Goal: Task Accomplishment & Management: Complete application form

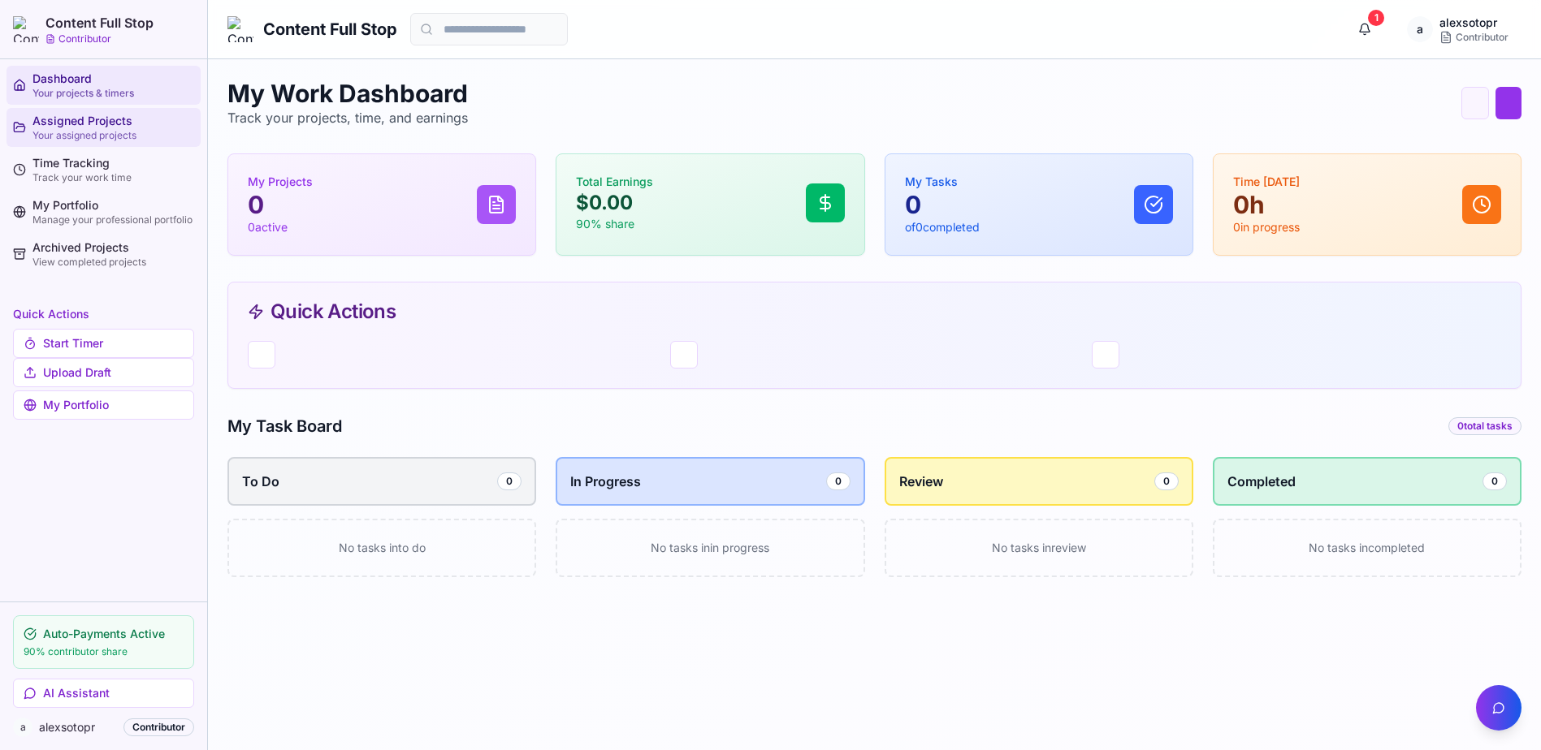
click at [75, 126] on div "Assigned Projects" at bounding box center [113, 121] width 162 height 16
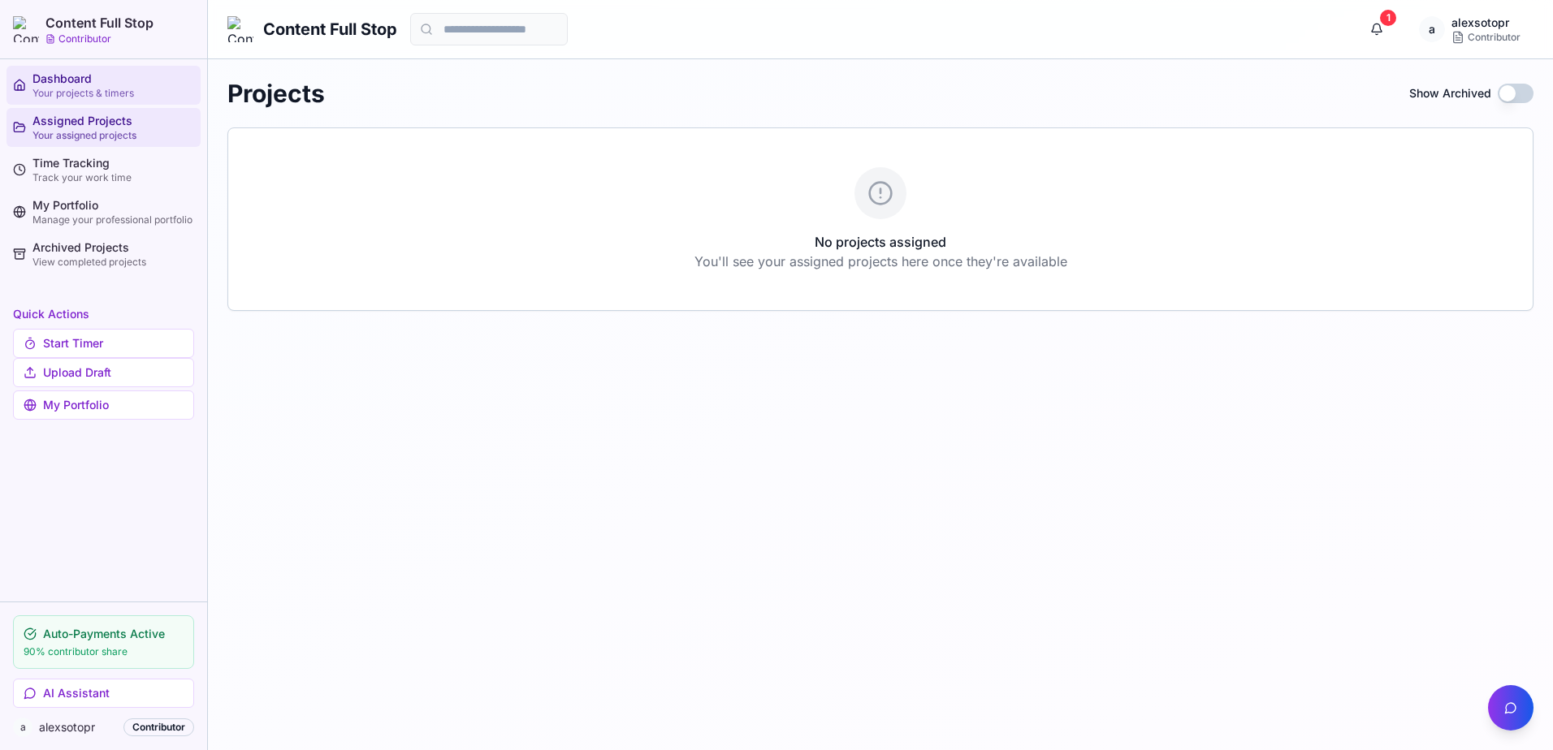
click at [64, 84] on div "Dashboard" at bounding box center [113, 79] width 162 height 16
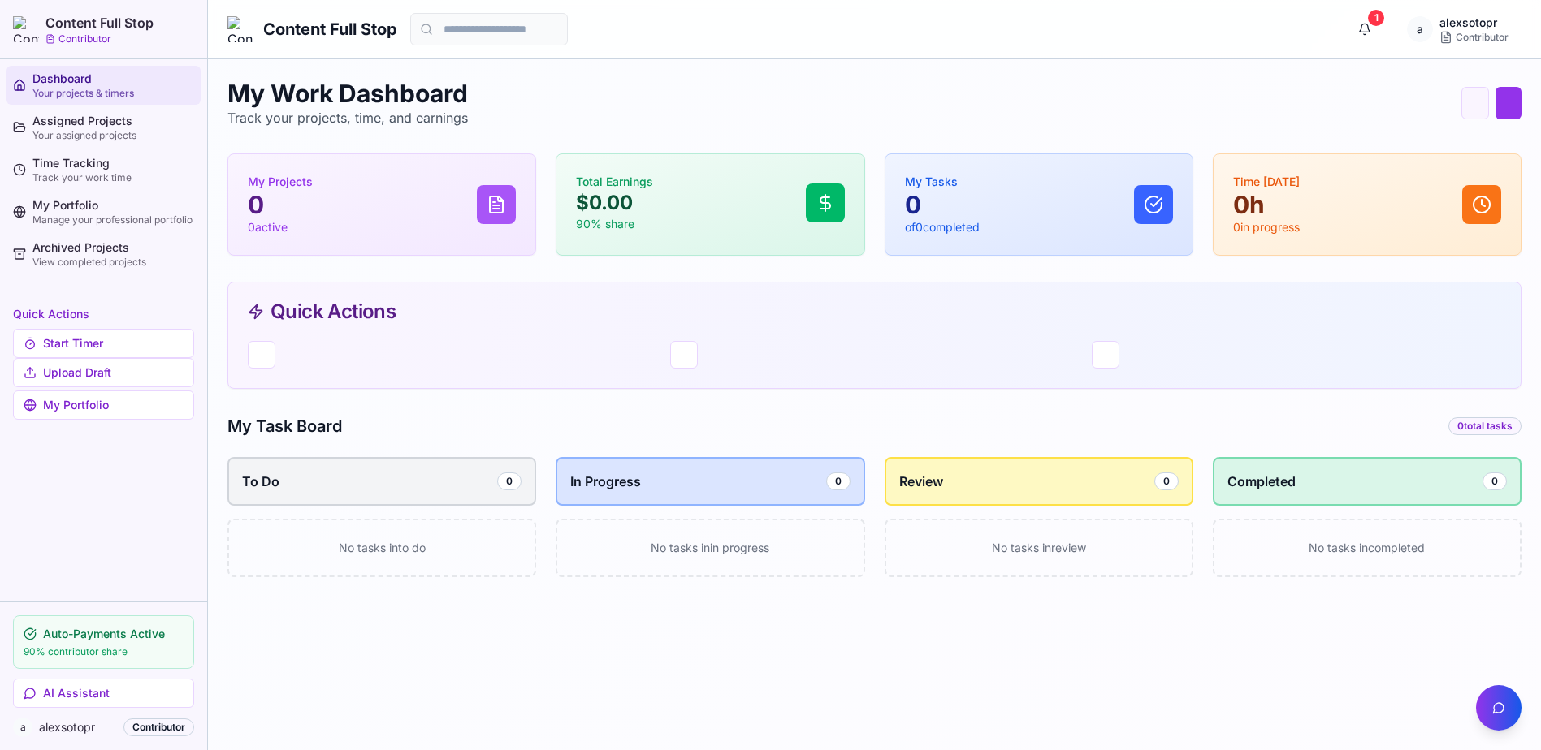
click at [1044, 122] on div "My Work Dashboard Track your projects, time, and earnings Quick Timer Upload Dr…" at bounding box center [874, 103] width 1294 height 49
click at [107, 205] on div "My Portfolio" at bounding box center [113, 205] width 162 height 16
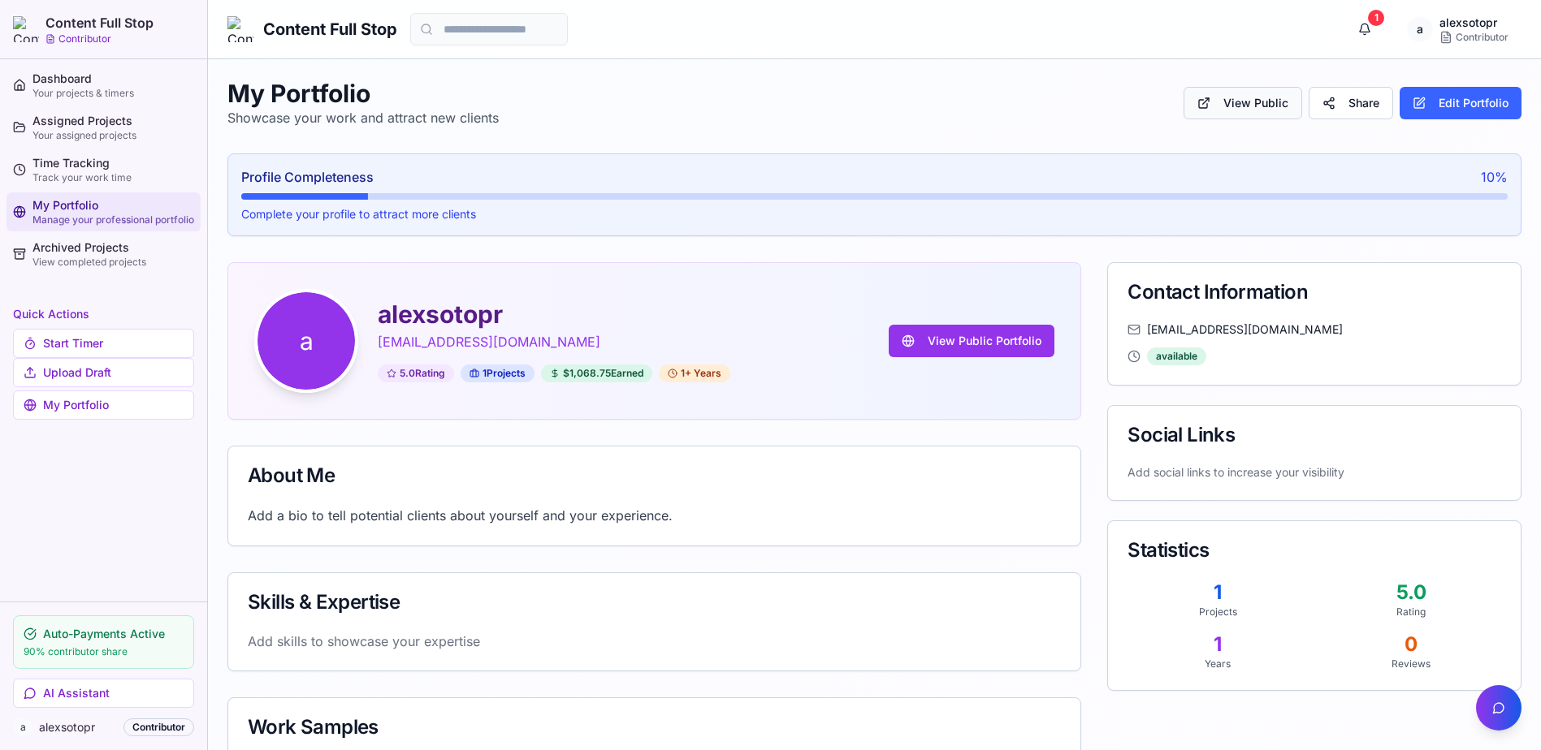
click at [1252, 102] on button "View Public" at bounding box center [1242, 103] width 119 height 32
click at [1441, 108] on button "Edit Portfolio" at bounding box center [1460, 103] width 122 height 32
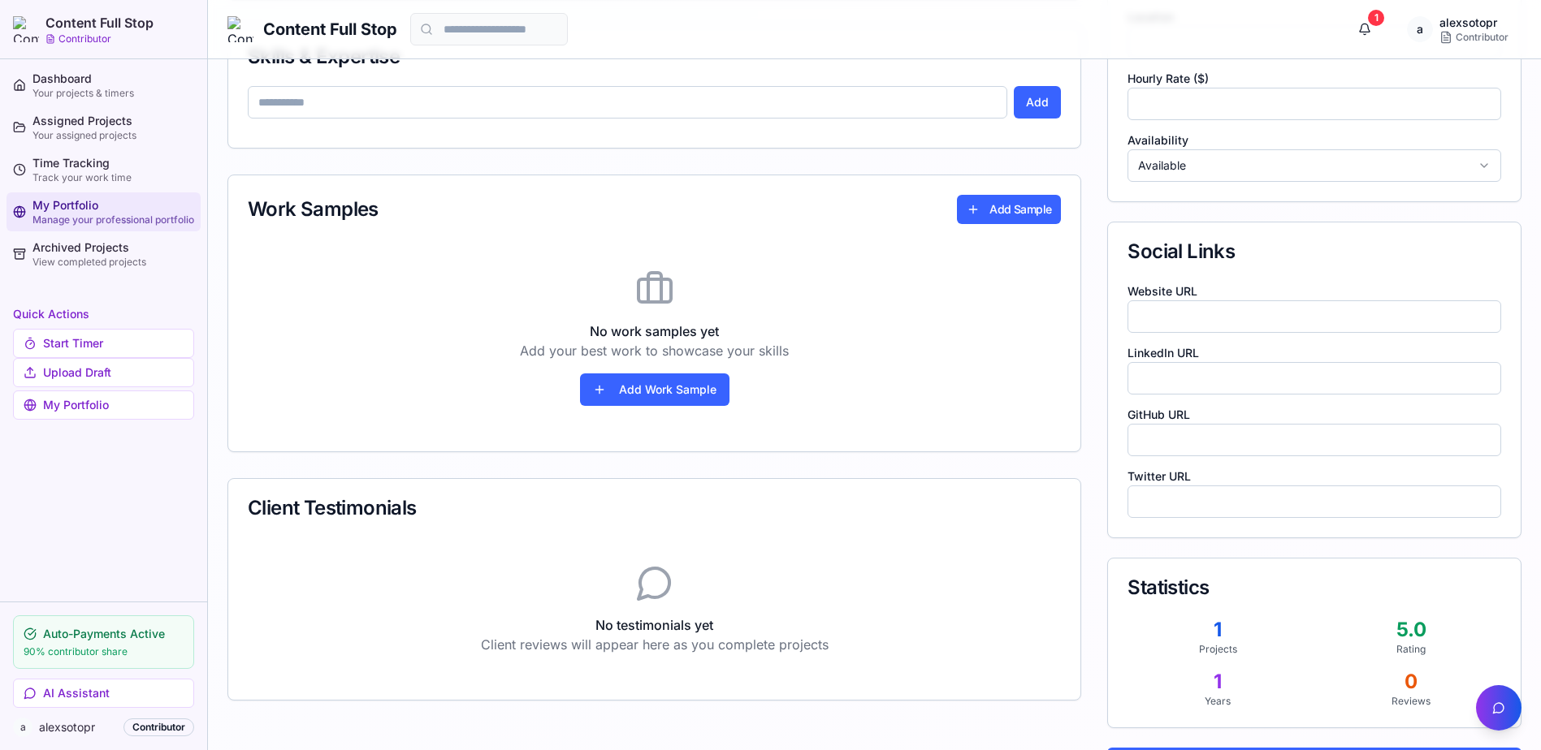
scroll to position [623, 0]
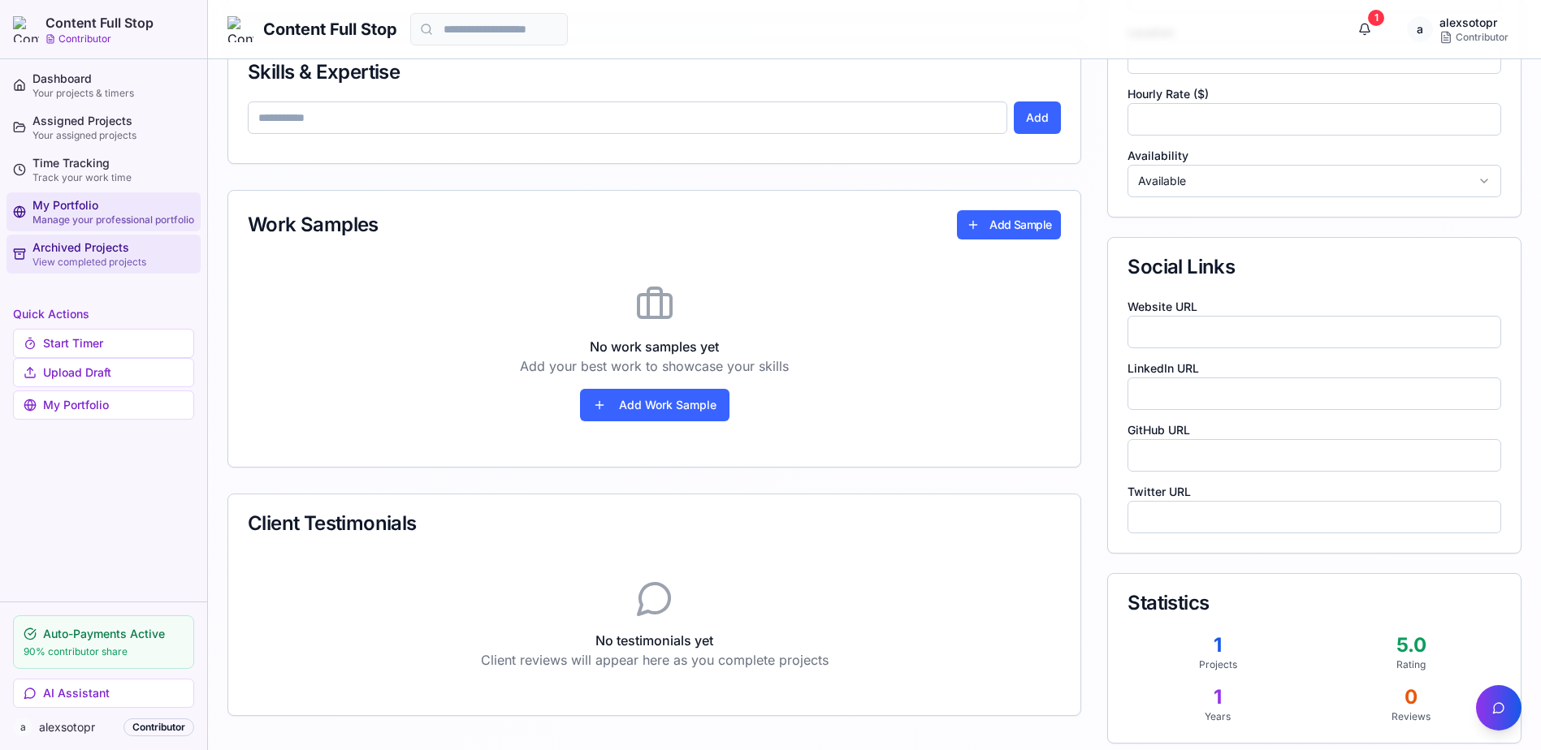
click at [106, 257] on div "View completed projects" at bounding box center [113, 262] width 162 height 13
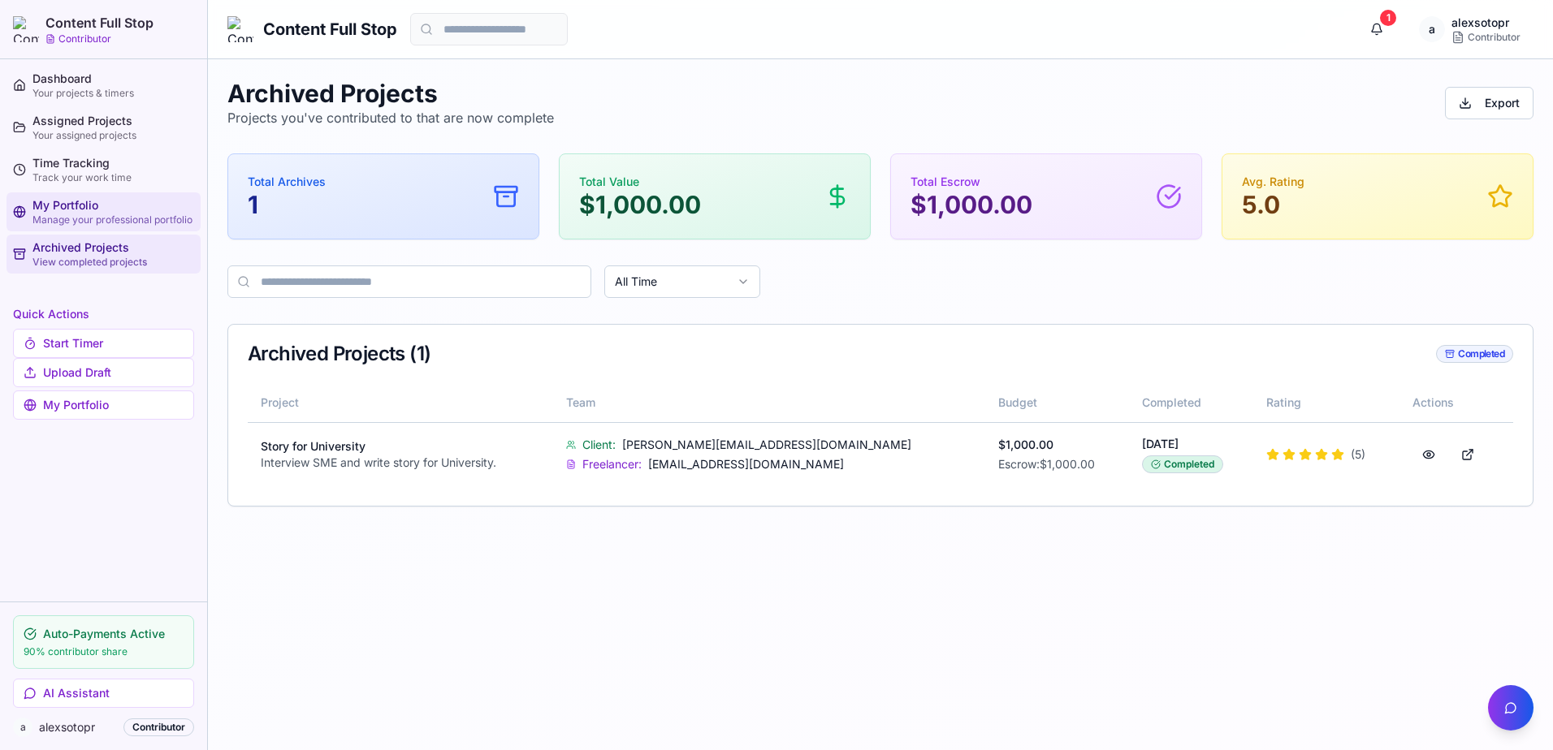
click at [81, 219] on div "Manage your professional portfolio" at bounding box center [113, 220] width 162 height 13
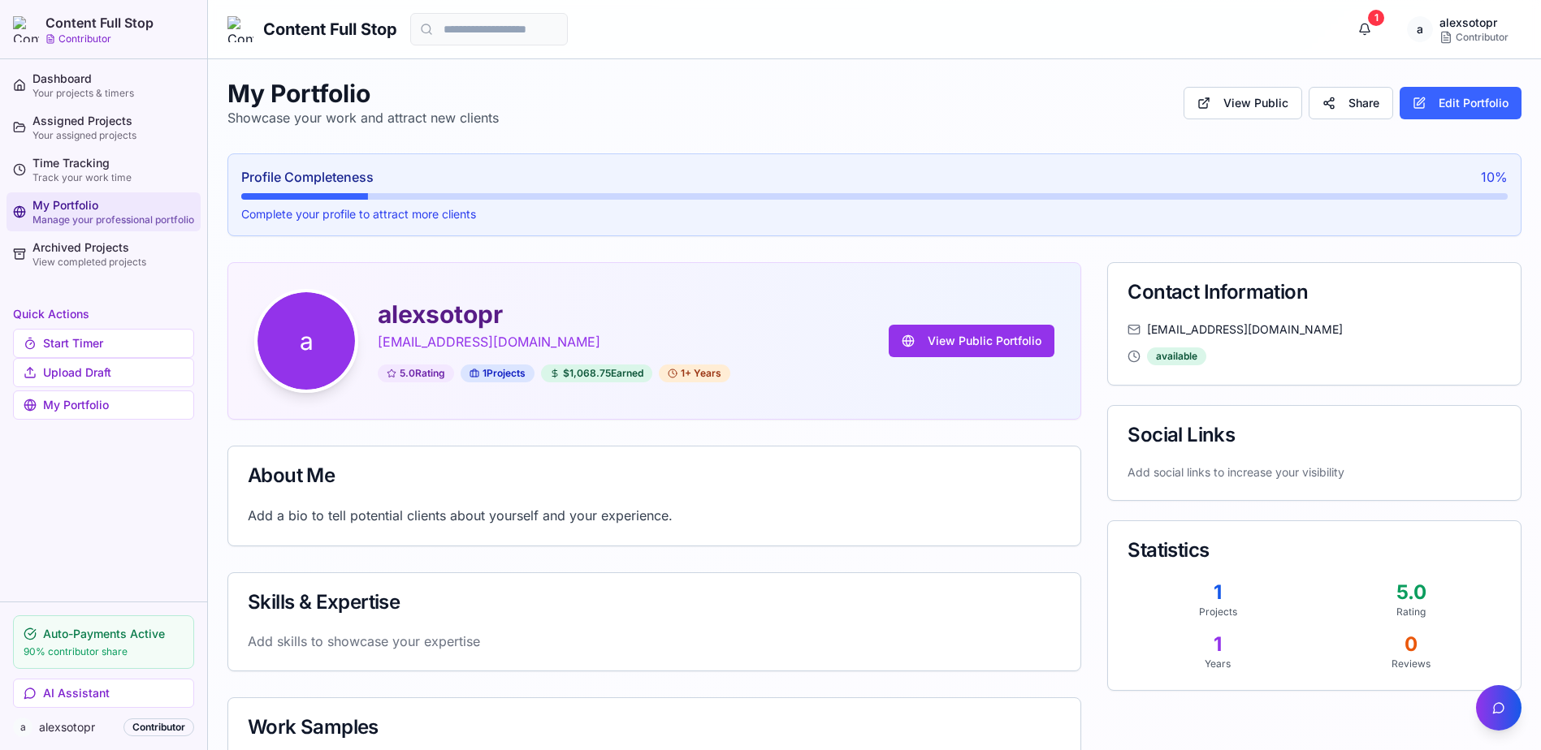
click at [1064, 97] on div "My Portfolio Showcase your work and attract new clients View Public Share Edit …" at bounding box center [874, 103] width 1294 height 49
click at [1088, 253] on div "My Portfolio Showcase your work and attract new clients View Public Share Edit …" at bounding box center [874, 624] width 1294 height 1090
click at [307, 343] on span "a" at bounding box center [305, 340] width 97 height 97
click at [1442, 109] on button "Edit Portfolio" at bounding box center [1460, 103] width 122 height 32
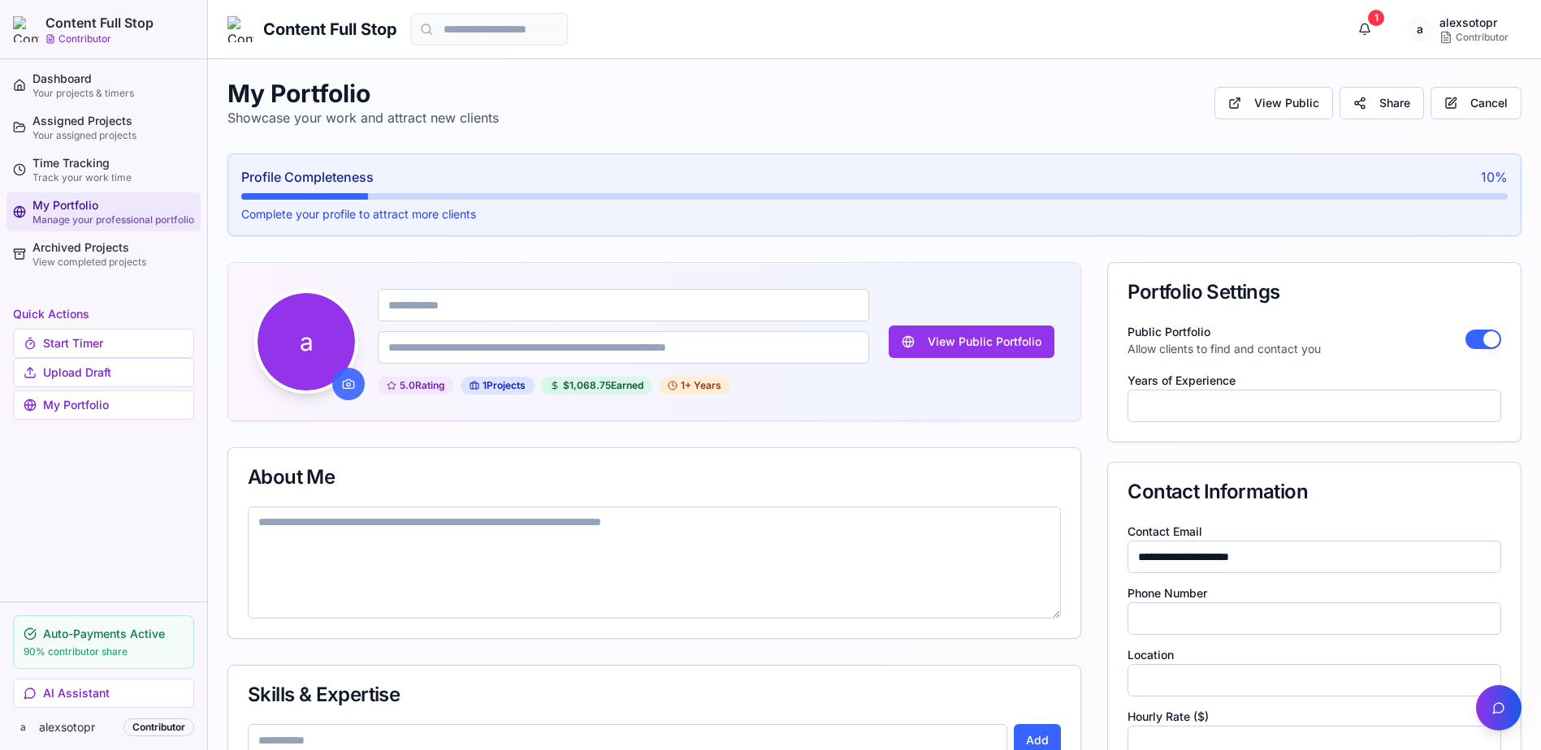
click at [350, 381] on button at bounding box center [348, 384] width 32 height 32
click at [346, 383] on button at bounding box center [348, 384] width 32 height 32
click at [658, 297] on input at bounding box center [623, 305] width 491 height 32
type input "*"
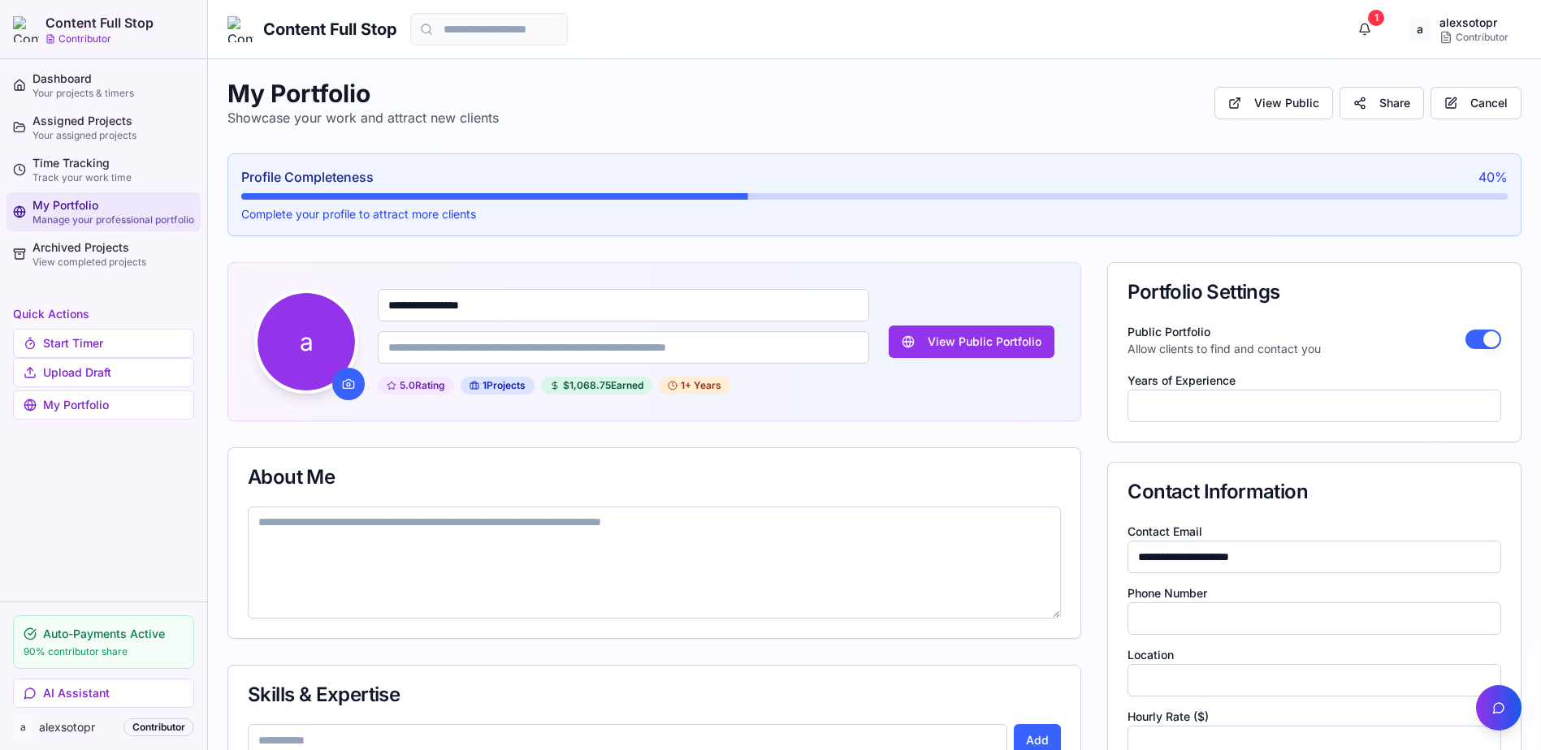
type input "**********"
click at [632, 339] on input at bounding box center [623, 347] width 491 height 32
type input "**********"
click at [482, 566] on textarea "To enrich screen reader interactions, please activate Accessibility in Grammarl…" at bounding box center [654, 563] width 813 height 112
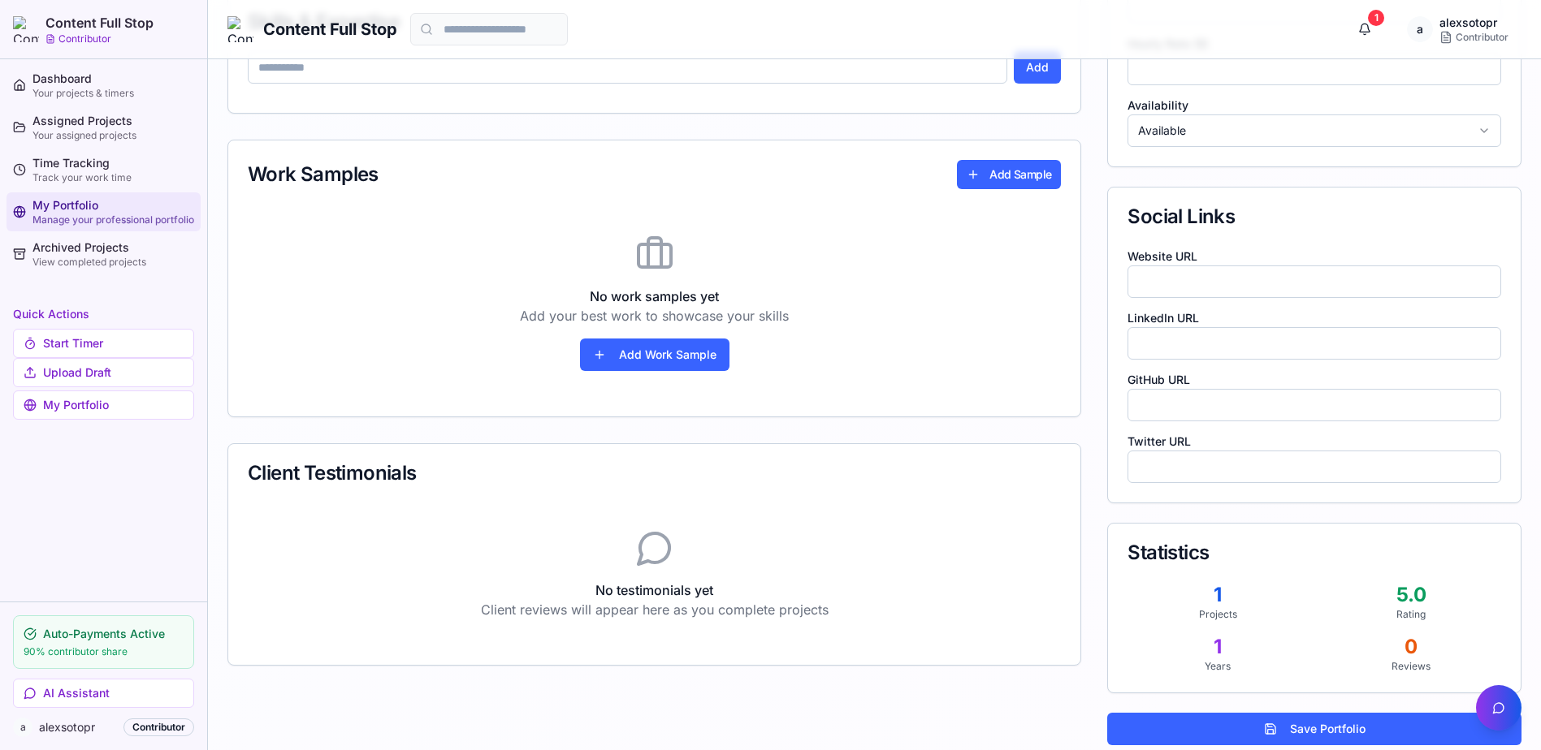
scroll to position [688, 0]
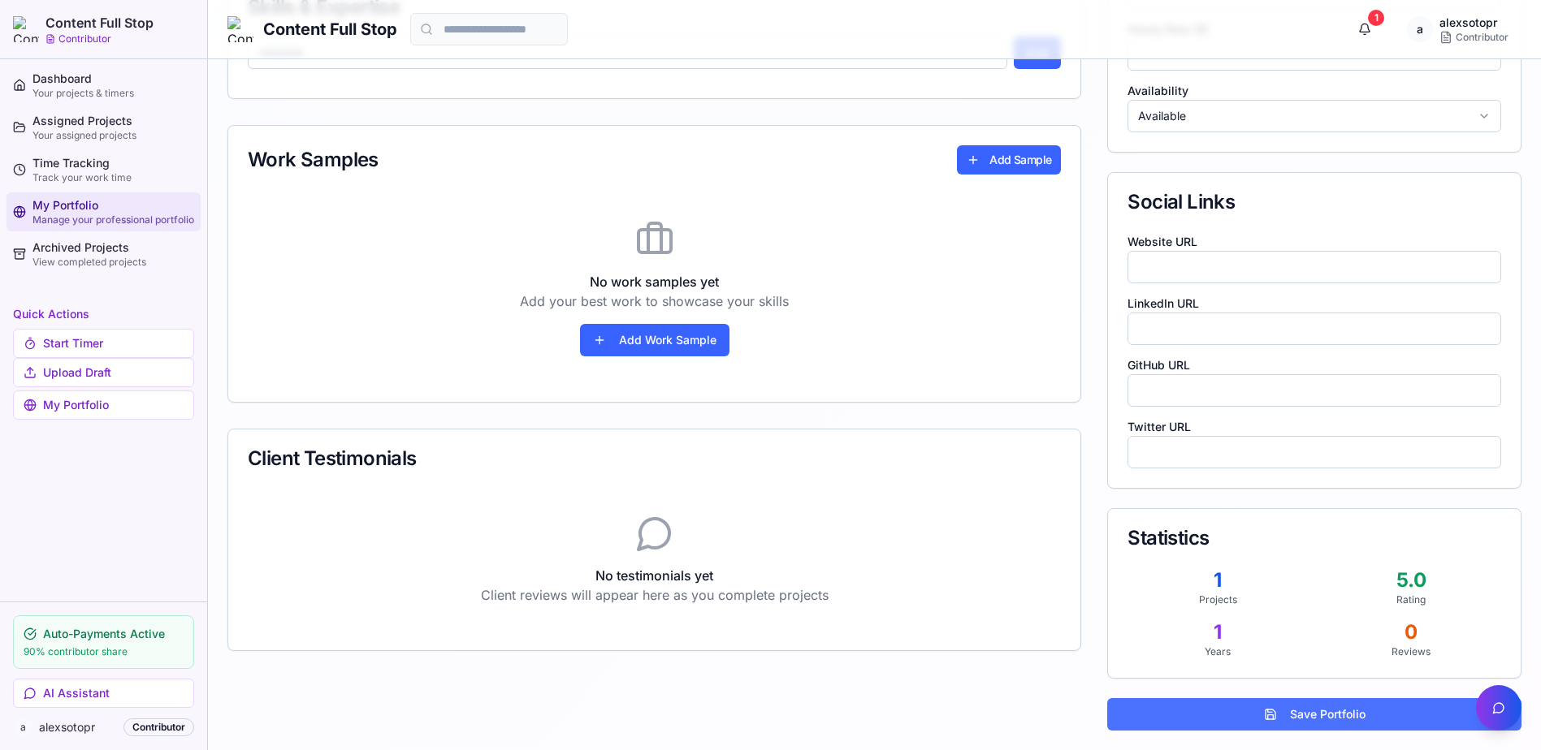
type textarea "**********"
click at [1381, 717] on button "Save Portfolio" at bounding box center [1314, 714] width 414 height 32
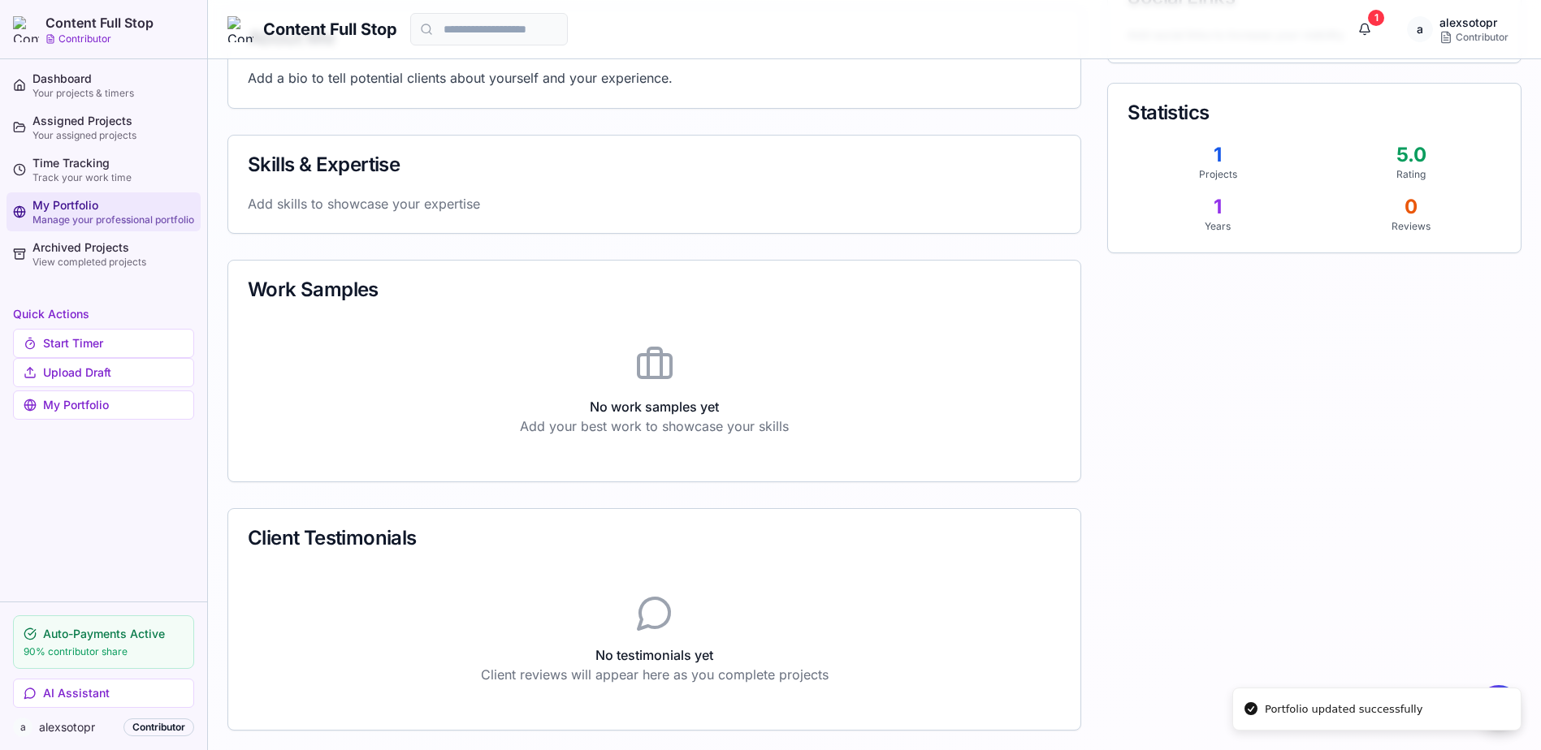
scroll to position [0, 0]
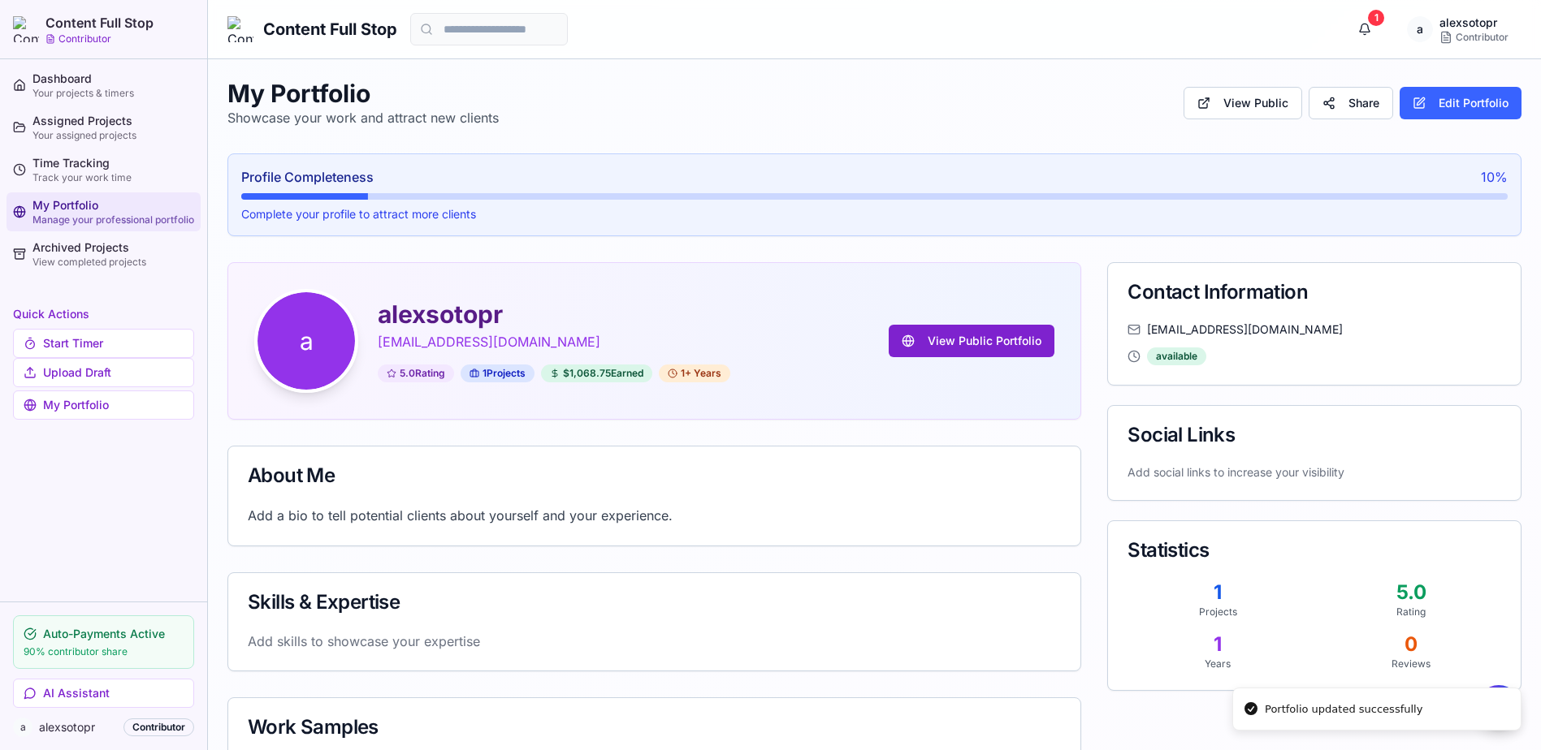
click at [981, 344] on button "View Public Portfolio" at bounding box center [972, 341] width 166 height 32
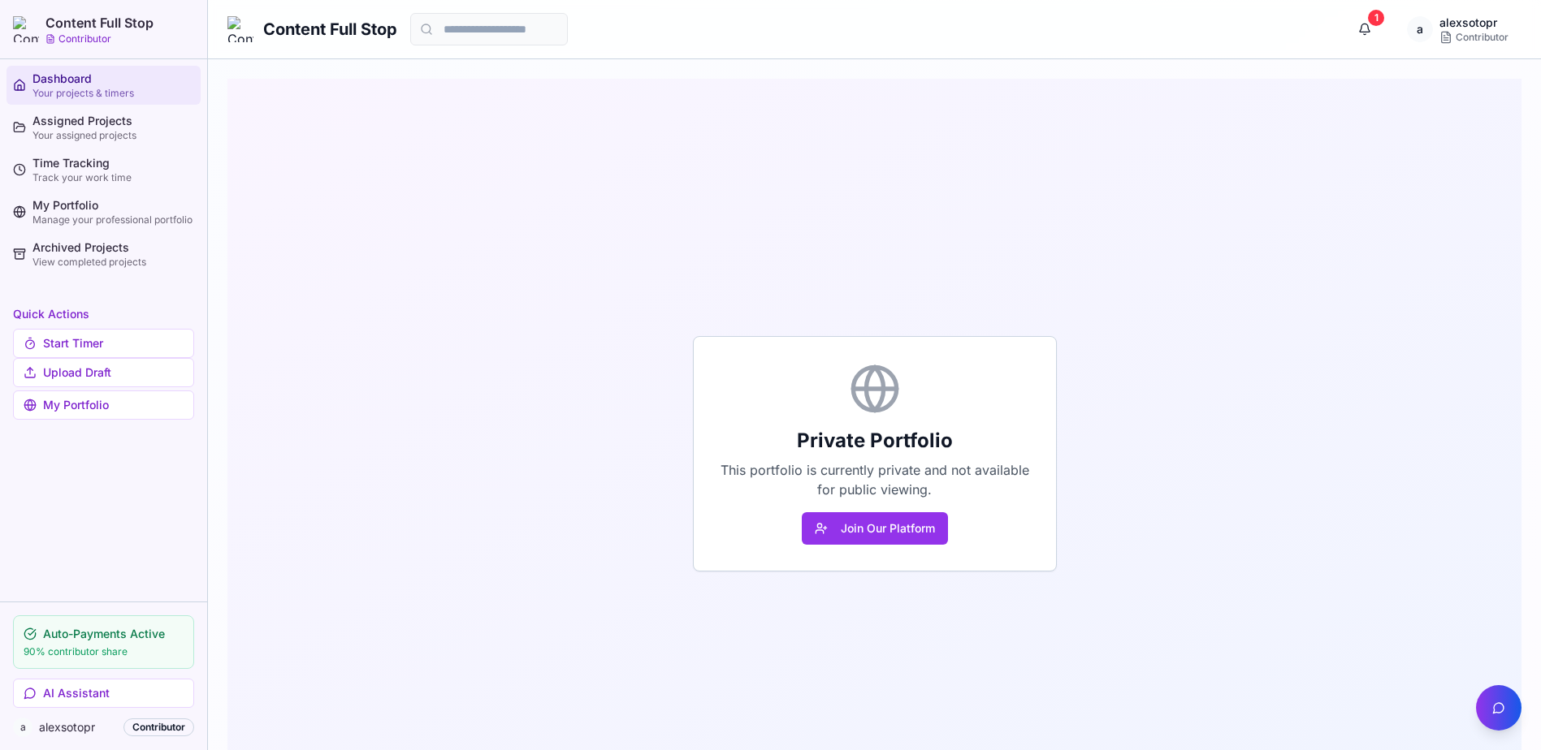
click at [54, 75] on div "Dashboard" at bounding box center [113, 79] width 162 height 16
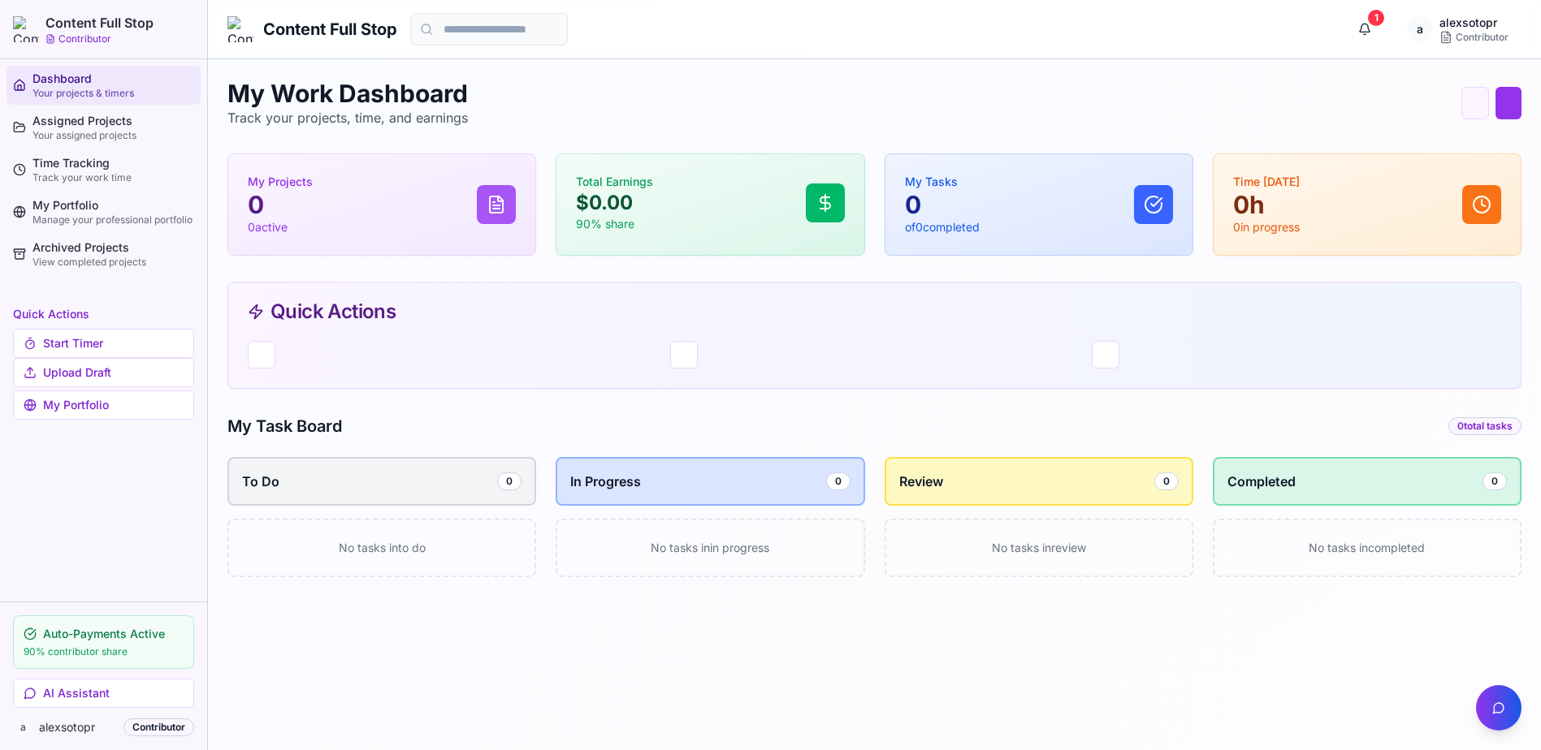
click at [670, 87] on div "My Work Dashboard Track your projects, time, and earnings Quick Timer Upload Dr…" at bounding box center [874, 103] width 1294 height 49
click at [80, 131] on div "Your assigned projects" at bounding box center [113, 135] width 162 height 13
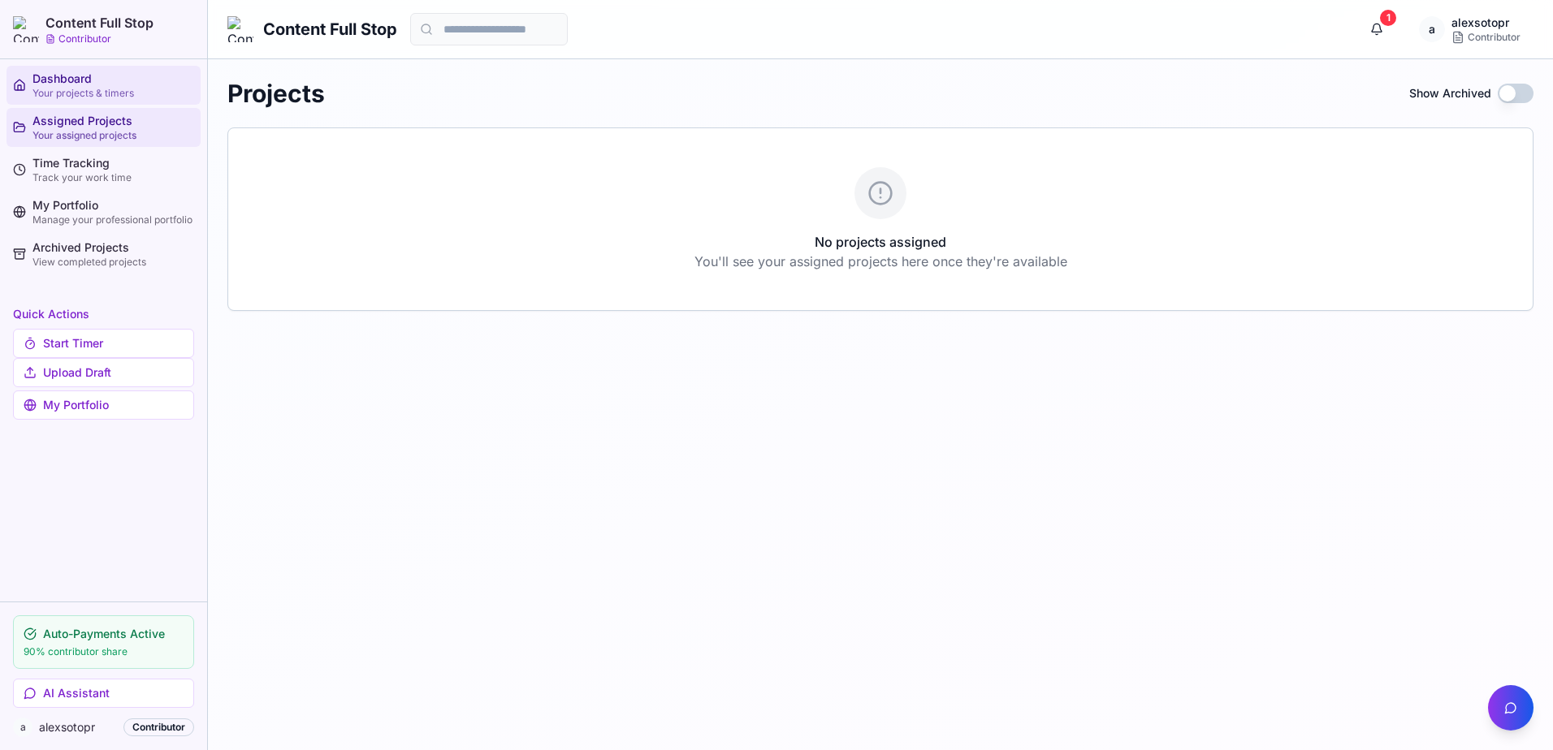
click at [110, 81] on div "Dashboard" at bounding box center [113, 79] width 162 height 16
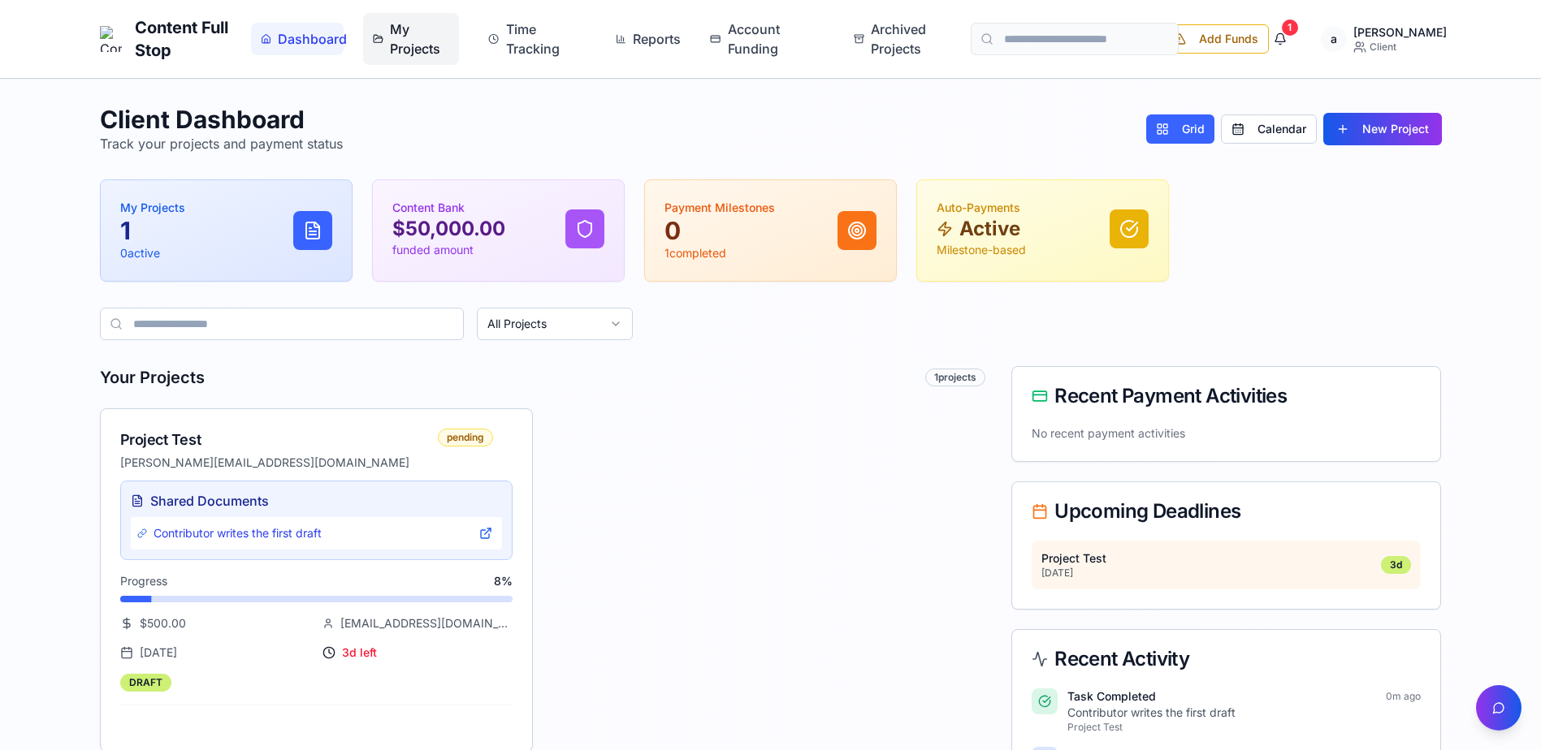
click at [417, 41] on span "My Projects" at bounding box center [419, 38] width 59 height 39
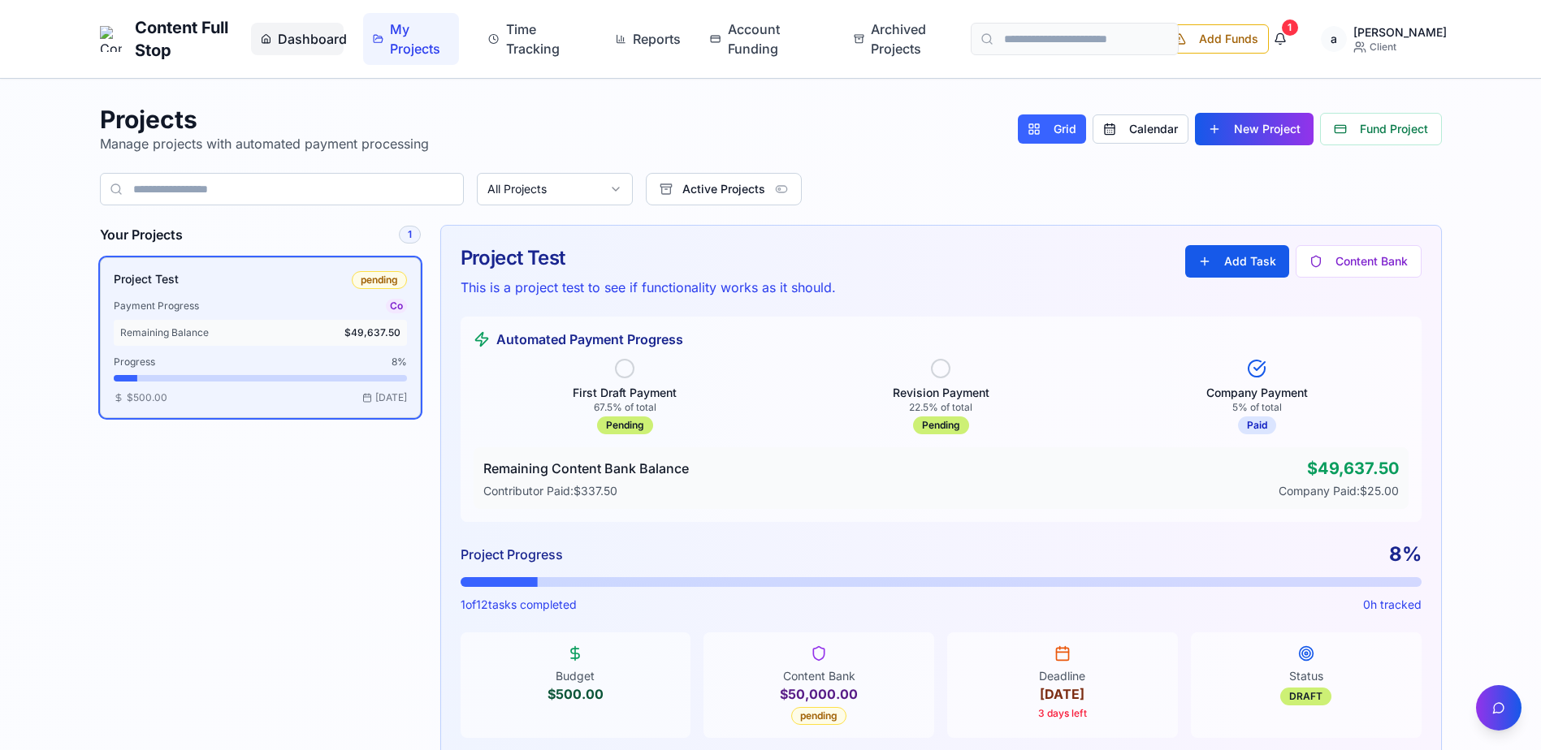
click at [301, 50] on div "Dashboard" at bounding box center [297, 39] width 93 height 32
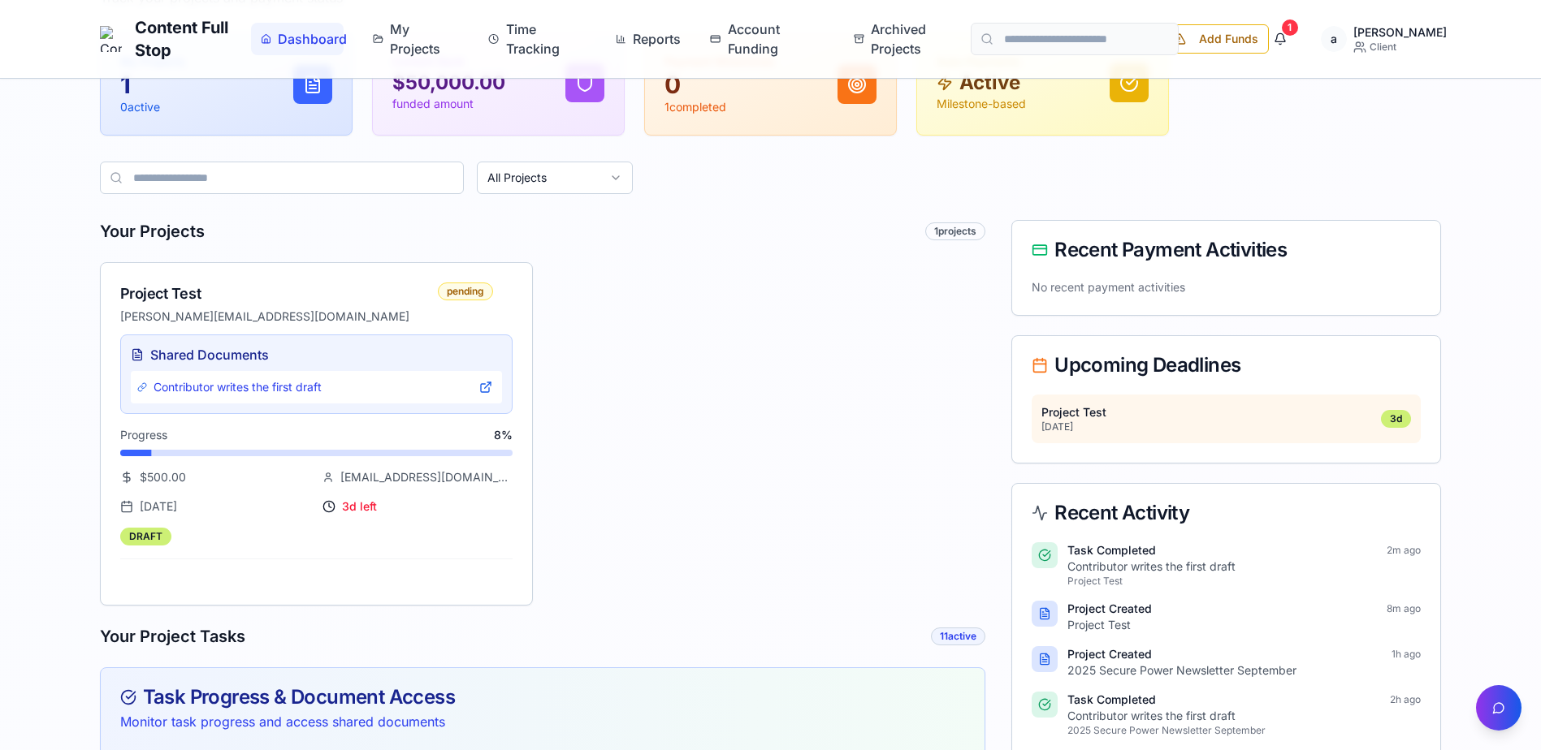
scroll to position [162, 0]
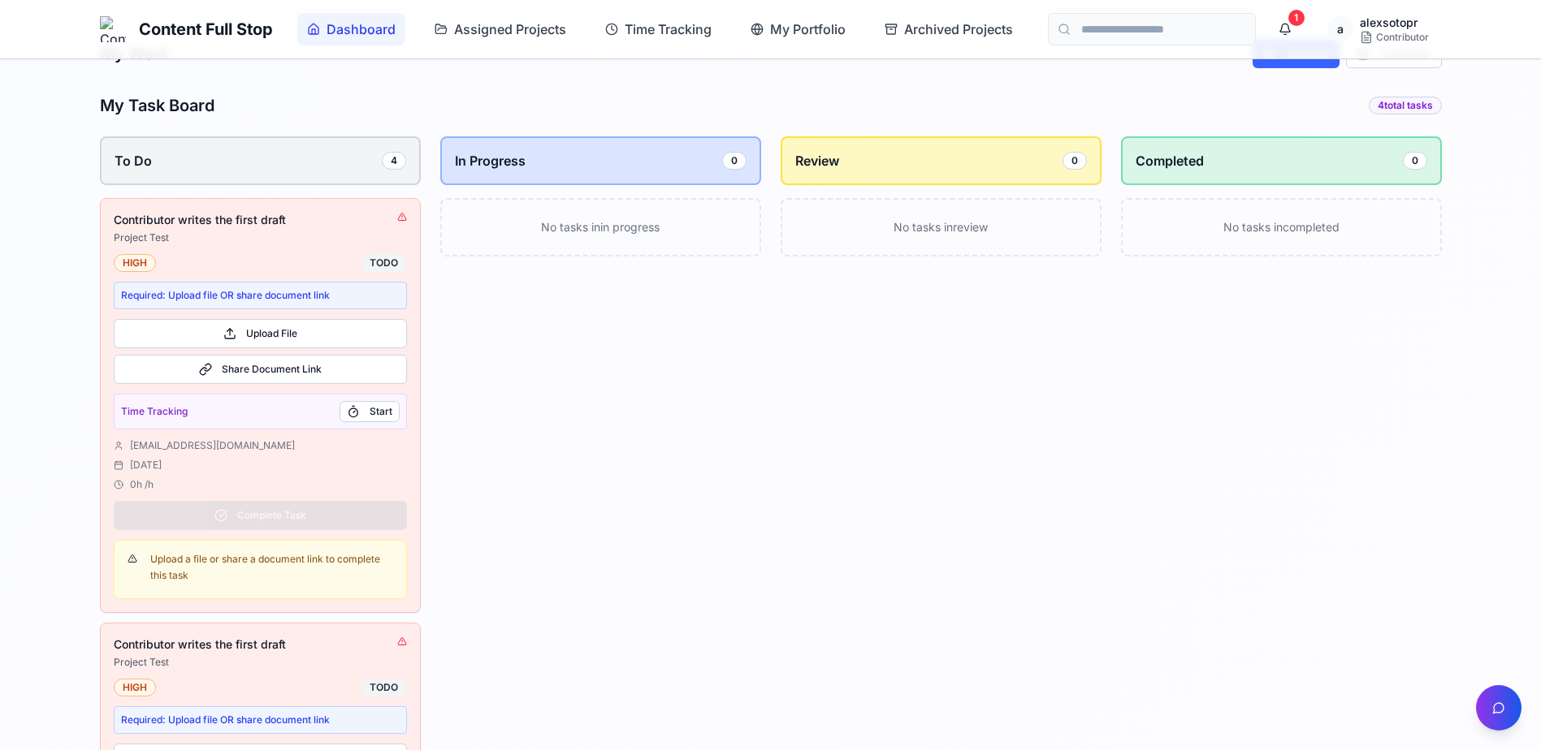
scroll to position [390, 0]
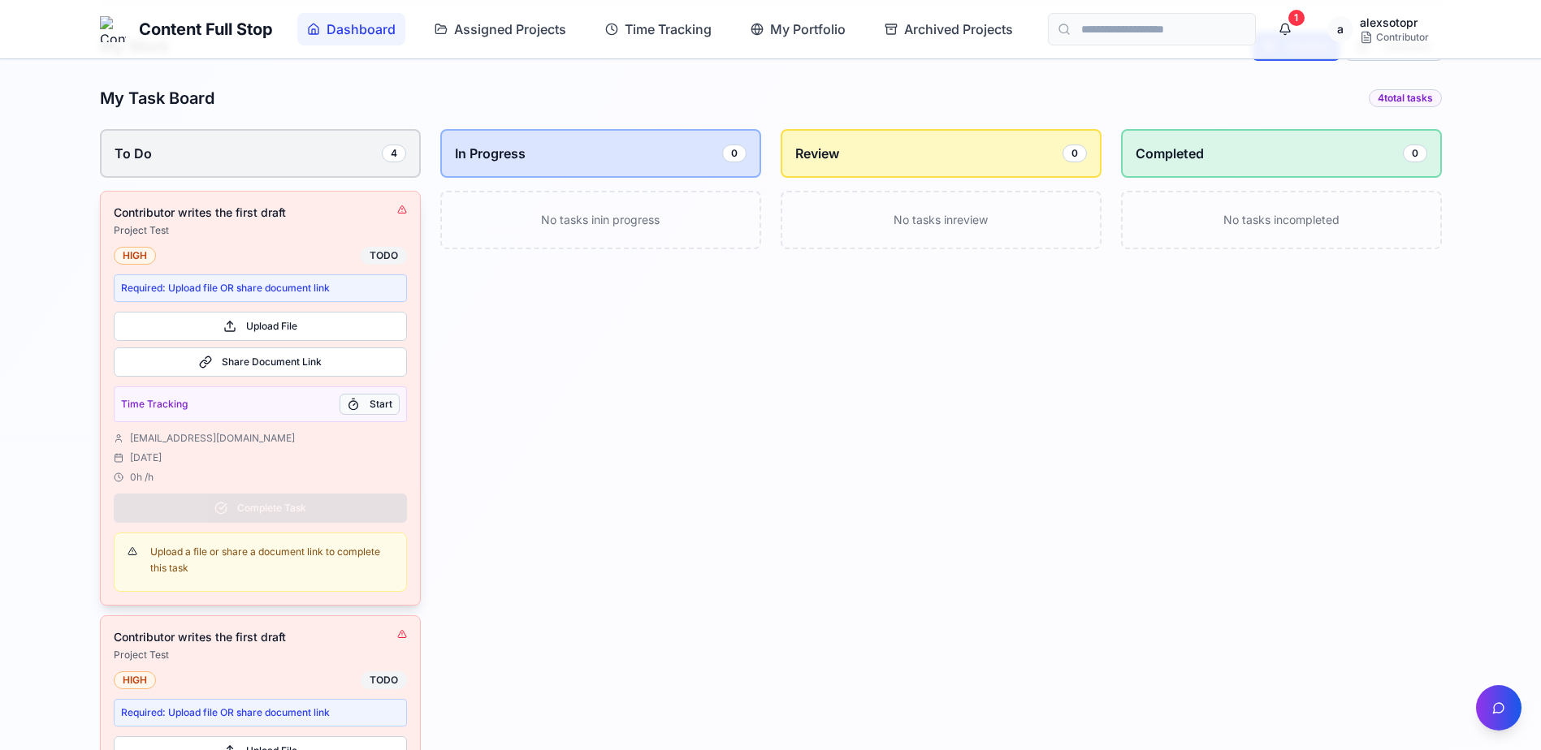
click at [369, 412] on button "Start" at bounding box center [369, 404] width 60 height 21
click at [257, 323] on button "Upload File" at bounding box center [260, 326] width 293 height 29
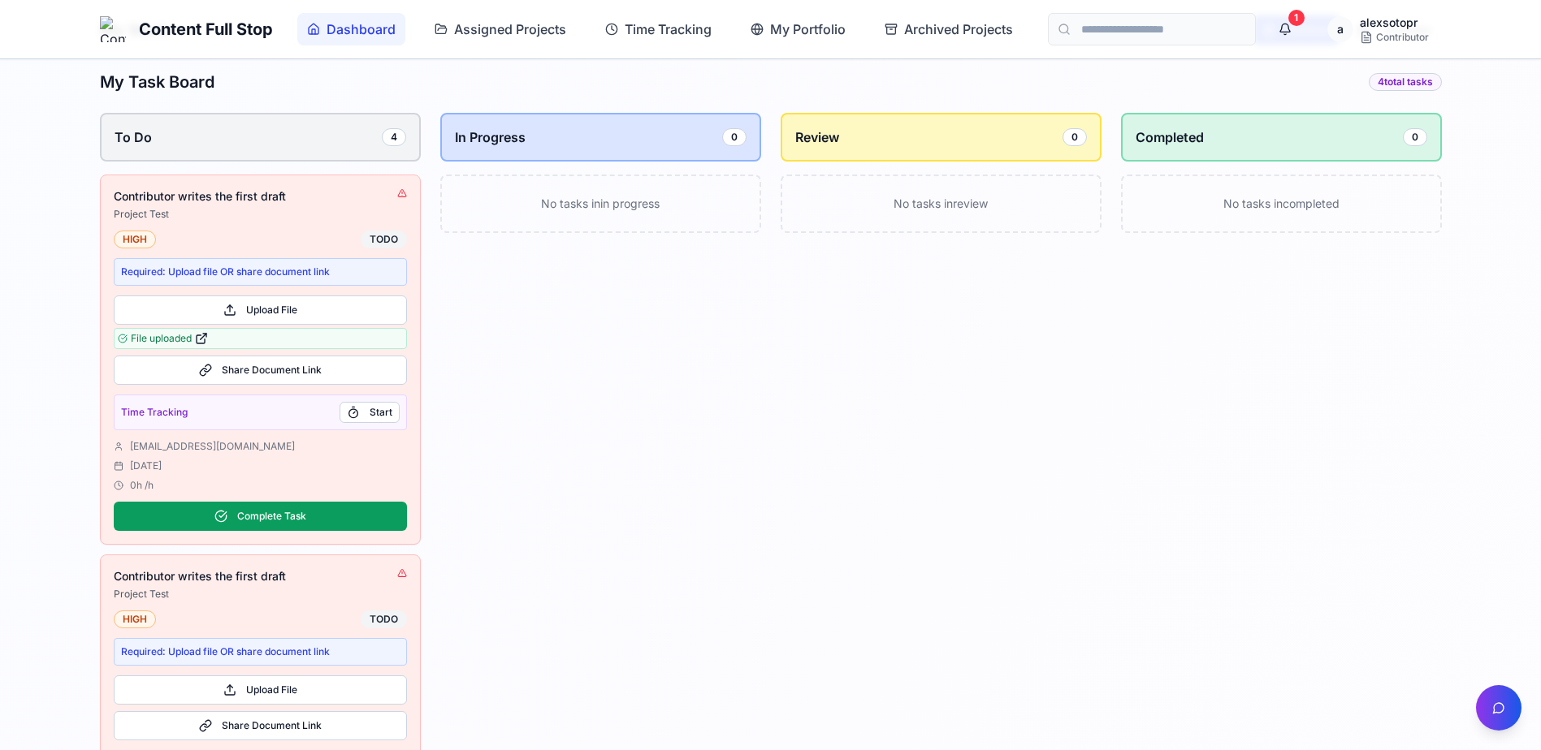
scroll to position [422, 0]
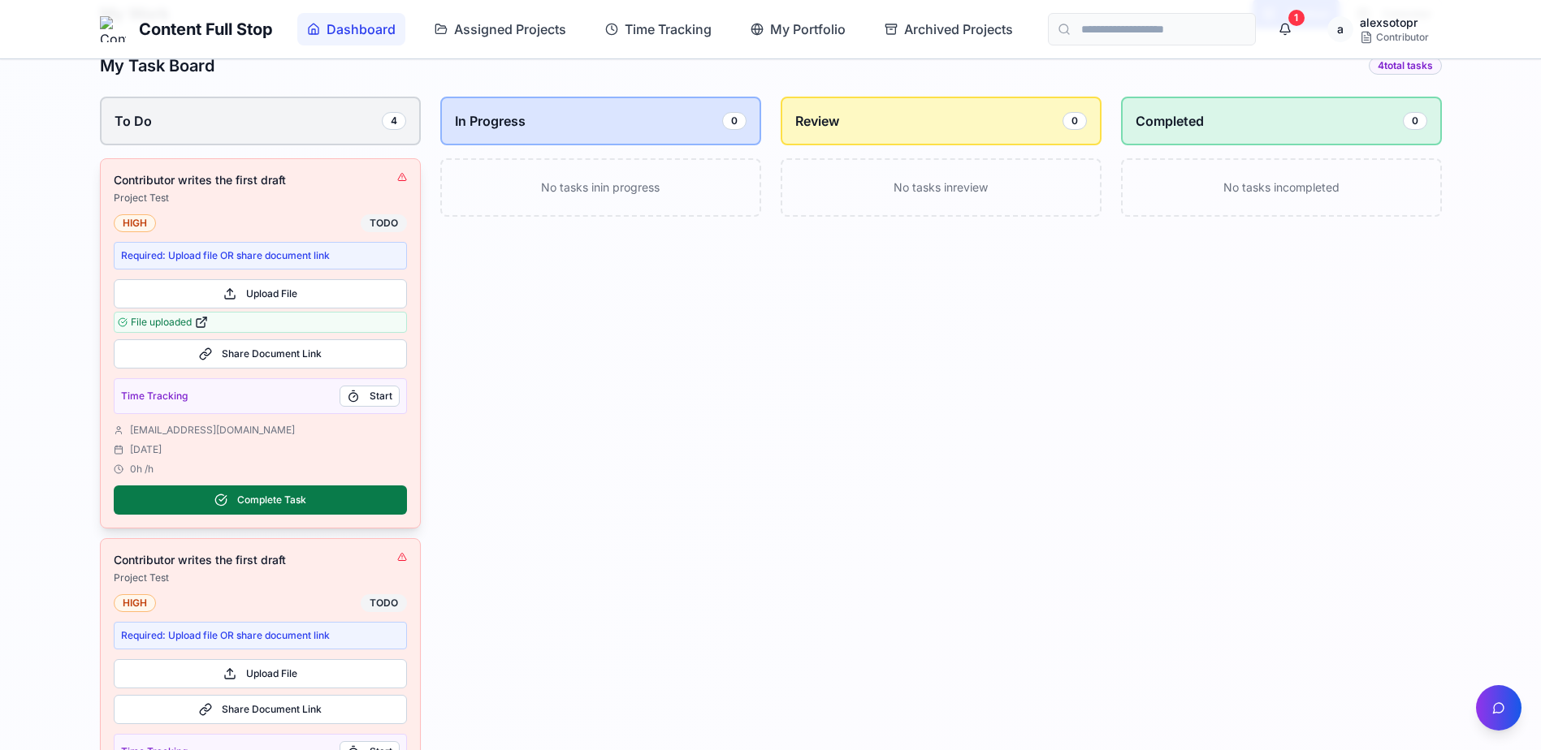
click at [314, 496] on button "Complete Task" at bounding box center [260, 500] width 293 height 29
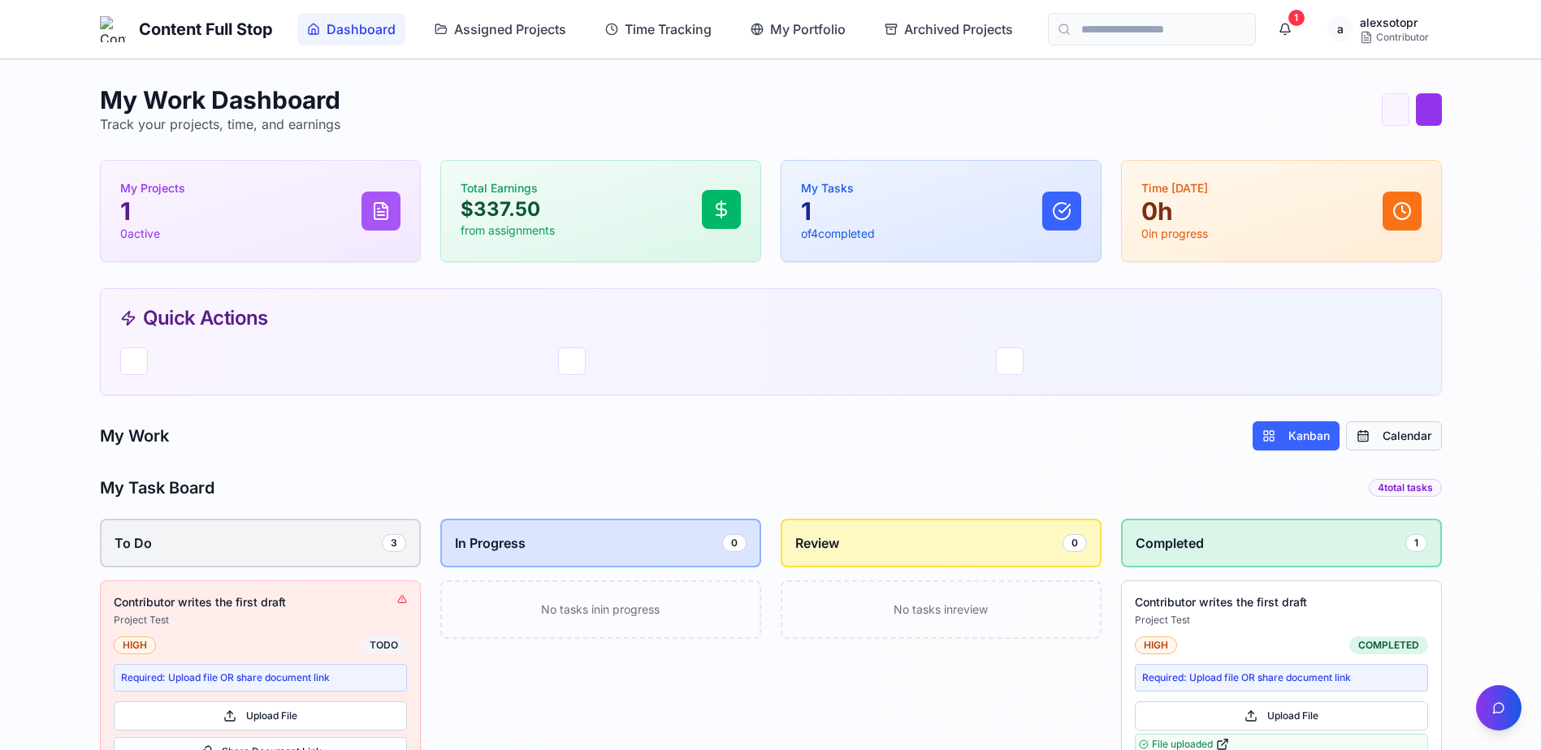
click at [1390, 430] on button "Calendar" at bounding box center [1394, 436] width 96 height 29
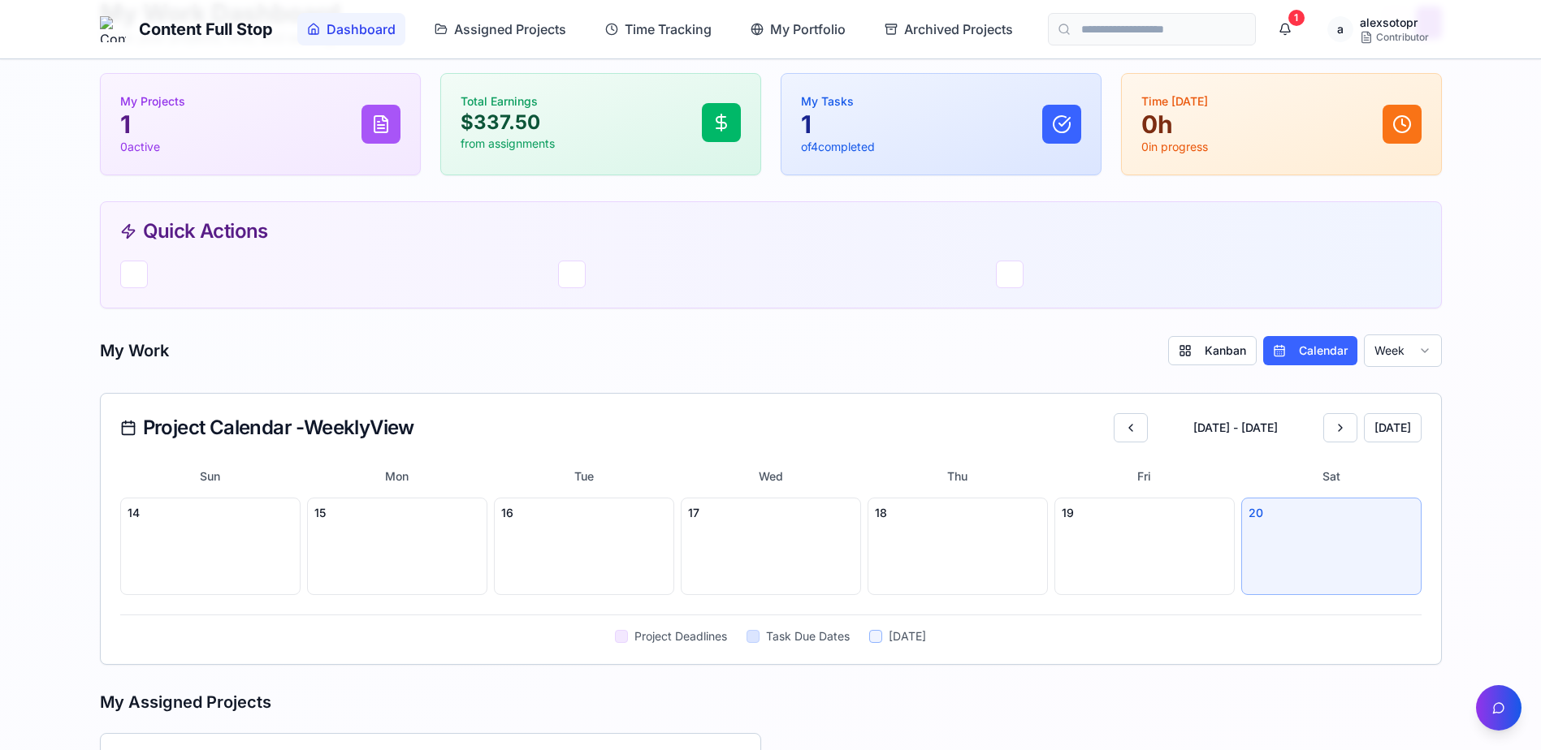
scroll to position [108, 0]
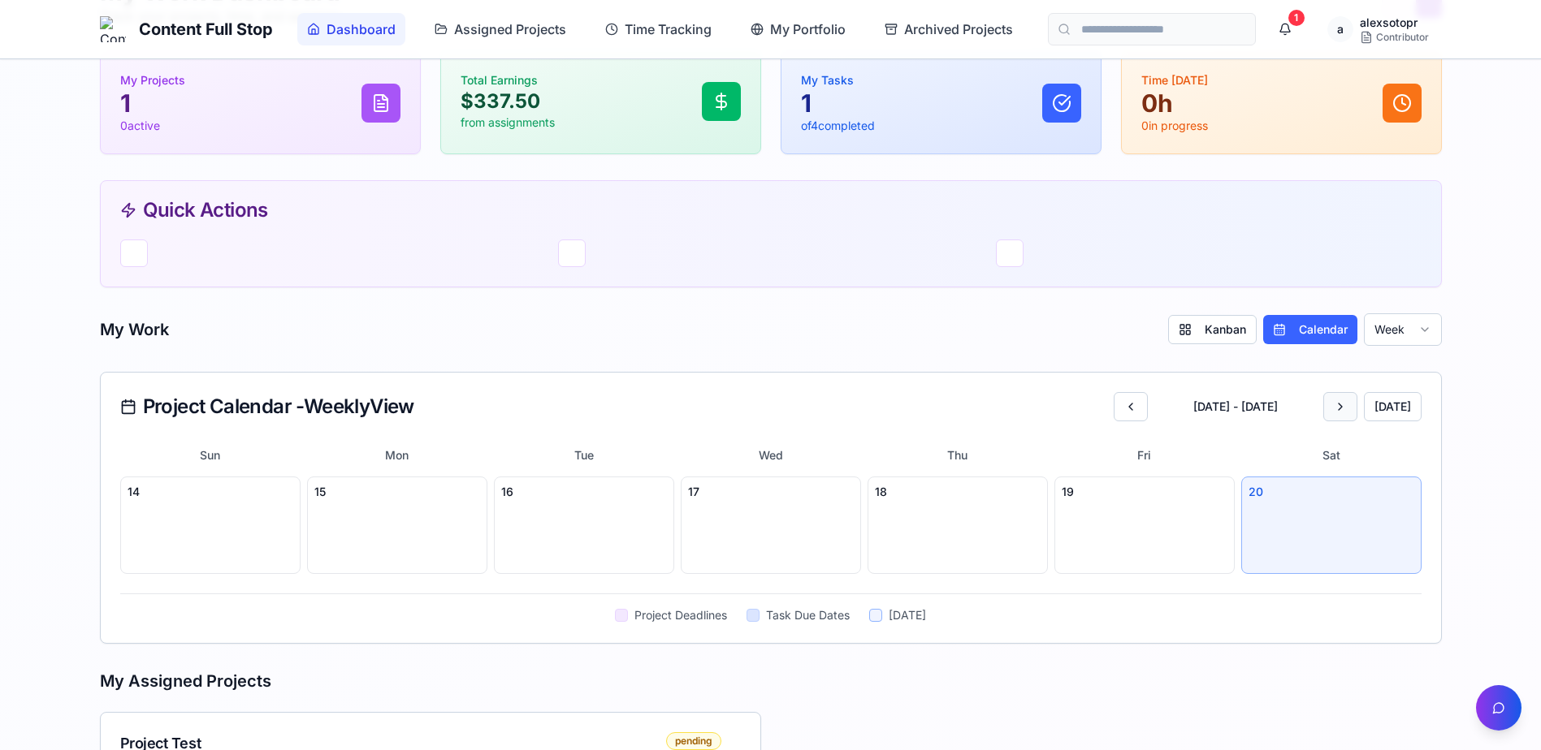
click at [1345, 403] on button at bounding box center [1340, 406] width 34 height 29
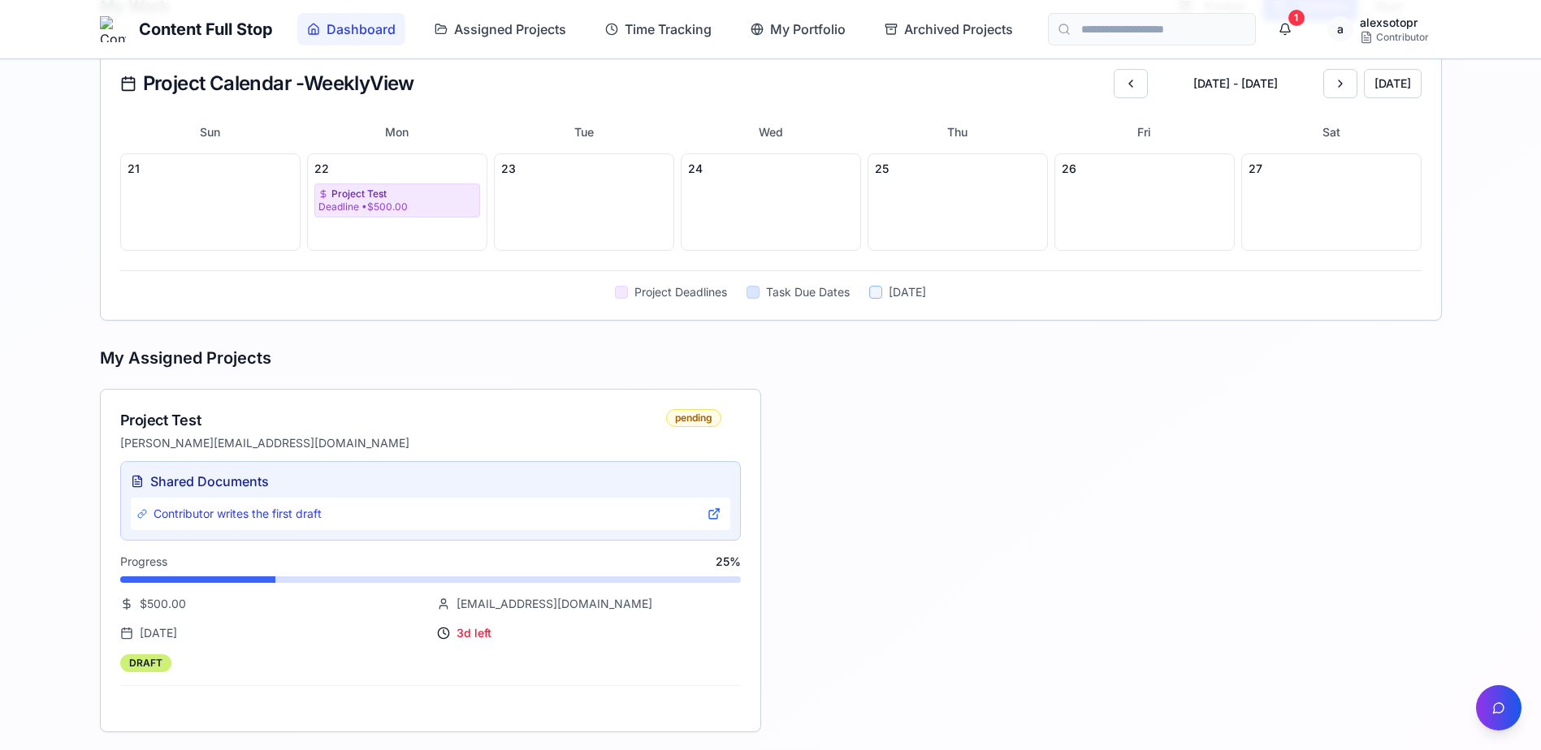
scroll to position [439, 0]
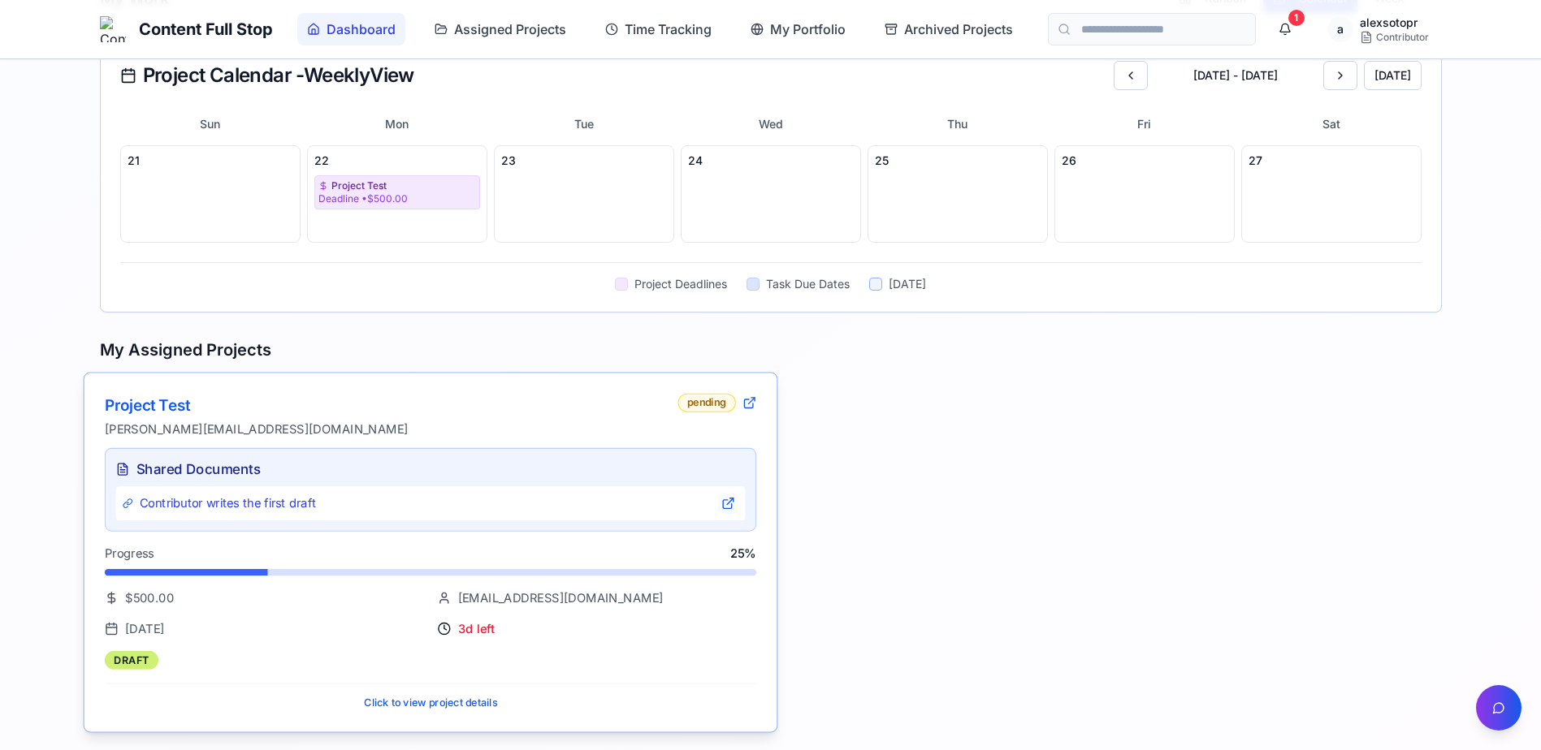
click at [727, 504] on link at bounding box center [727, 504] width 20 height 20
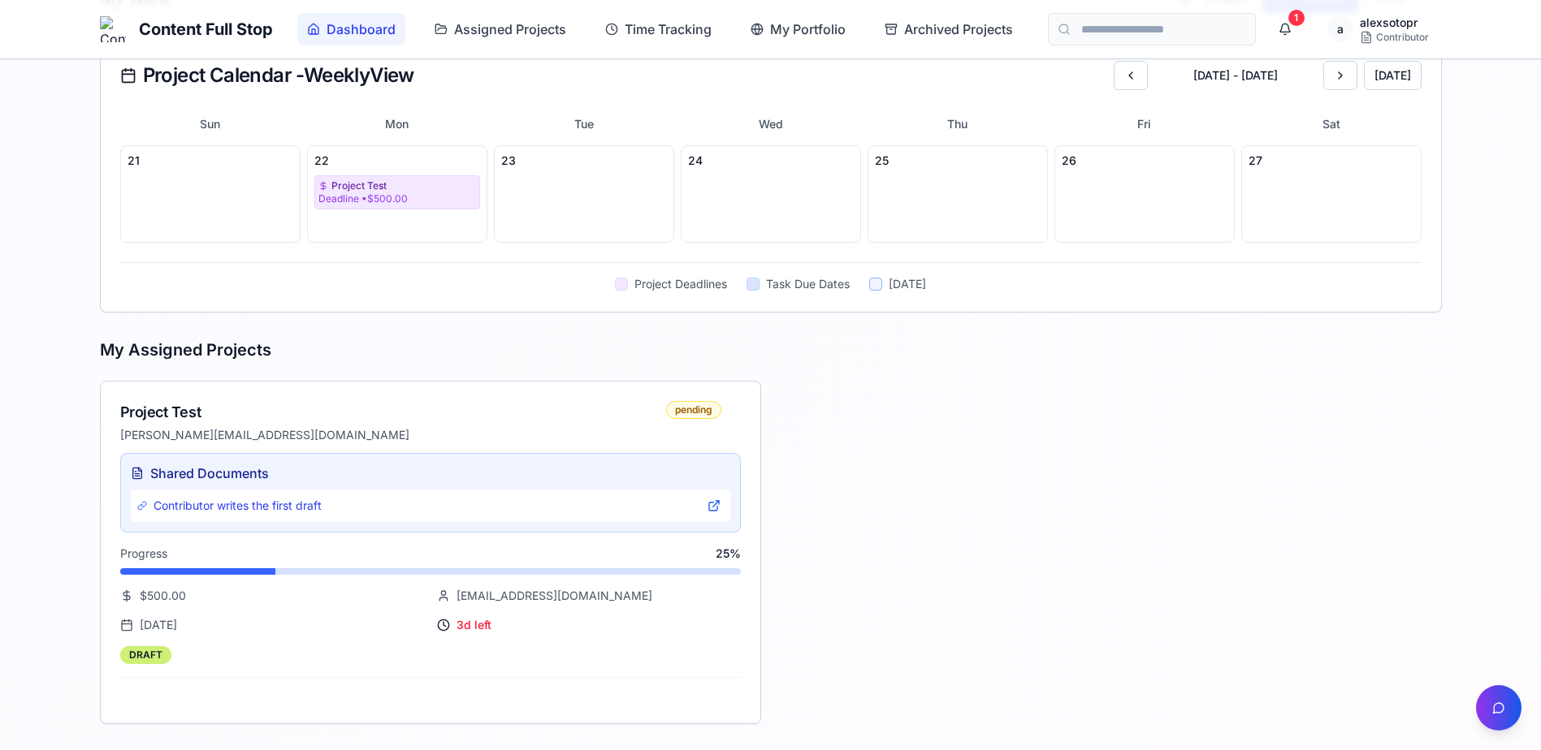
click at [1480, 96] on div "Content Full Stop Dashboard Assigned Projects Time Tracking My Portfolio Archiv…" at bounding box center [770, 156] width 1541 height 1190
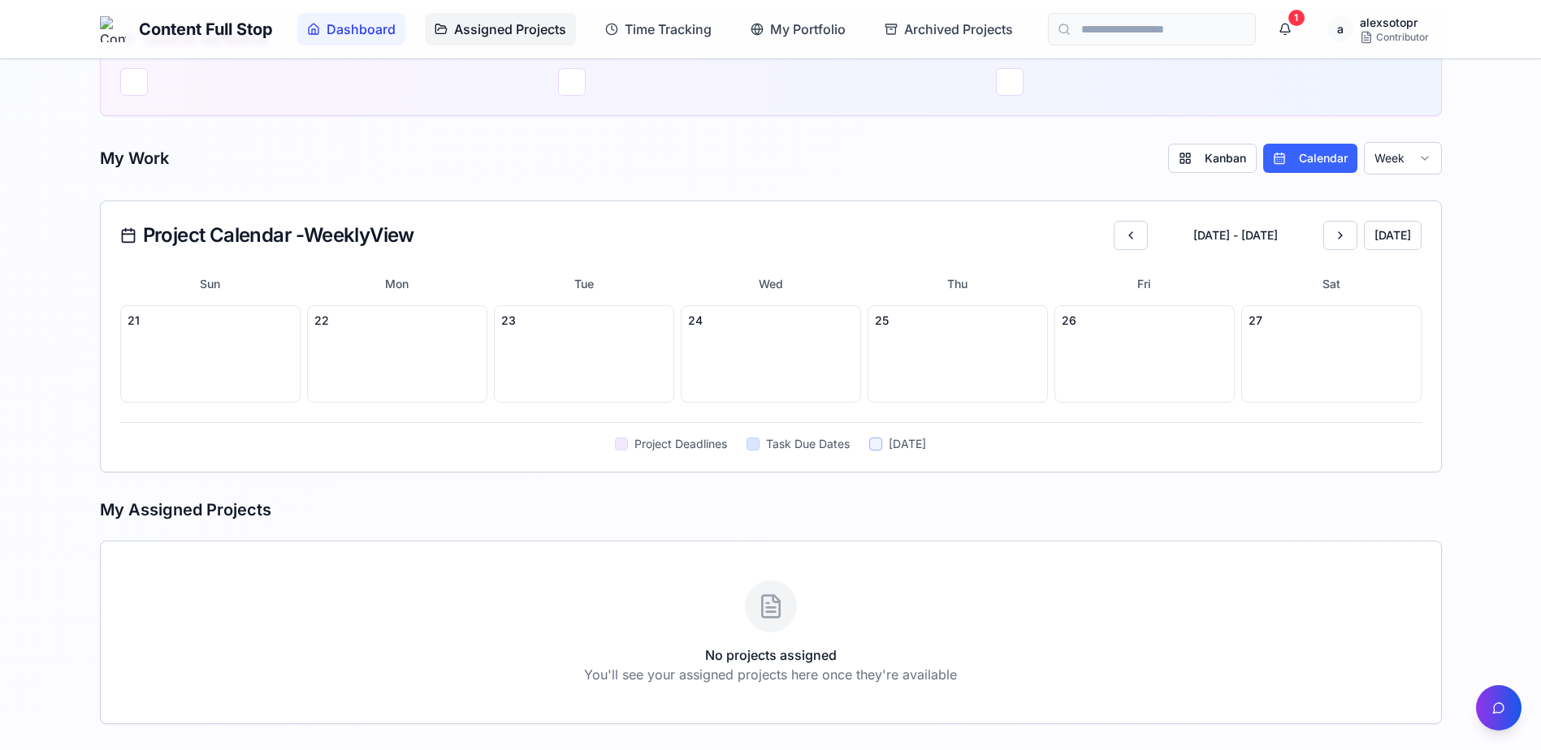
scroll to position [279, 0]
